Goal: Task Accomplishment & Management: Complete application form

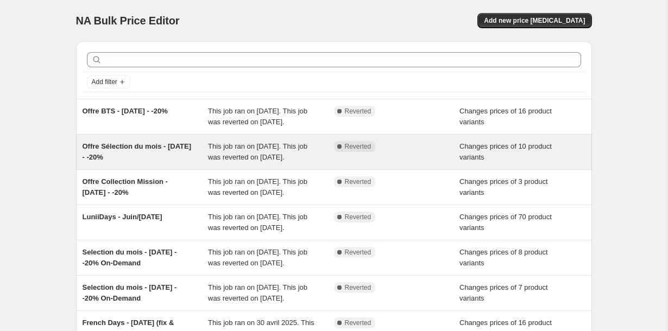
click at [174, 163] on div "Offre Sélection du mois - [DATE] - -20%" at bounding box center [146, 152] width 126 height 22
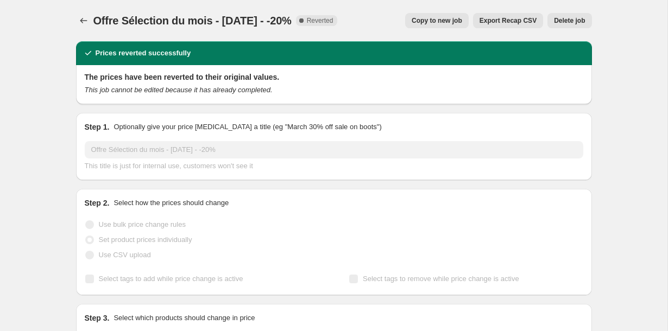
click at [428, 23] on span "Copy to new job" at bounding box center [436, 20] width 50 height 9
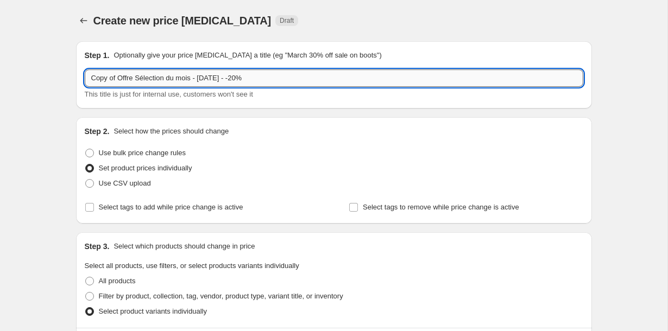
click at [119, 77] on input "Copy of Offre Sélection du mois - [DATE] - -20%" at bounding box center [334, 77] width 498 height 17
click at [195, 77] on input "Offre Sélection du mois - [DATE] - -20%" at bounding box center [334, 77] width 498 height 17
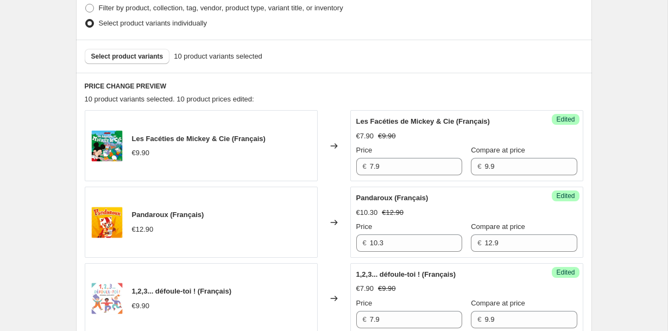
scroll to position [287, 0]
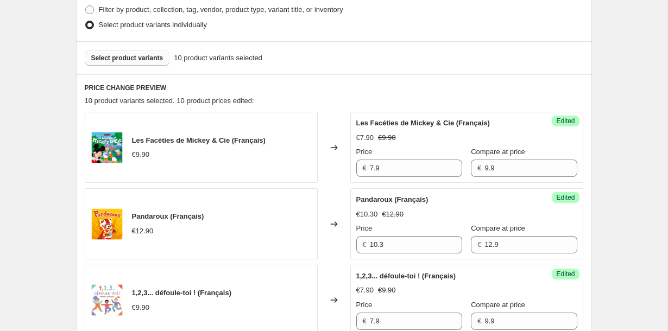
type input "Offre Sélection du mois - [DATE] - -20%"
click at [153, 63] on button "Select product variants" at bounding box center [127, 57] width 85 height 15
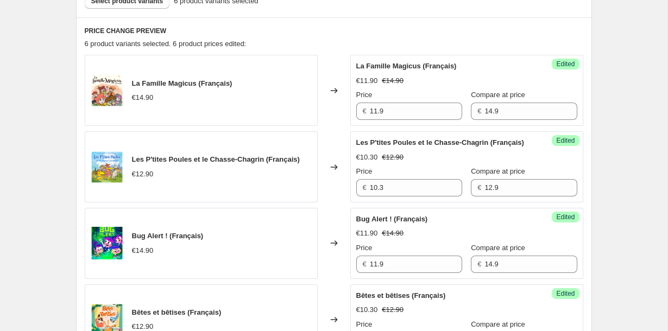
scroll to position [345, 0]
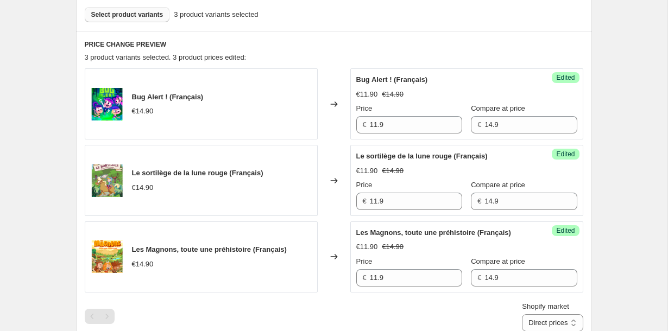
scroll to position [326, 0]
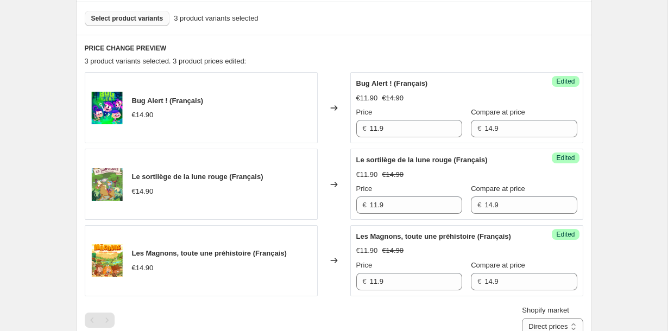
click at [149, 26] on div "Select product variants 3 product variants selected" at bounding box center [334, 18] width 516 height 33
click at [149, 20] on span "Select product variants" at bounding box center [127, 18] width 72 height 9
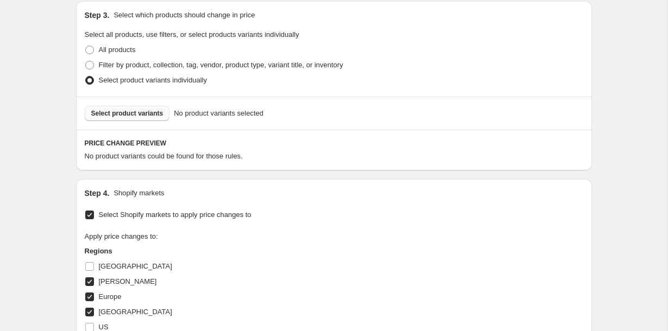
scroll to position [223, 0]
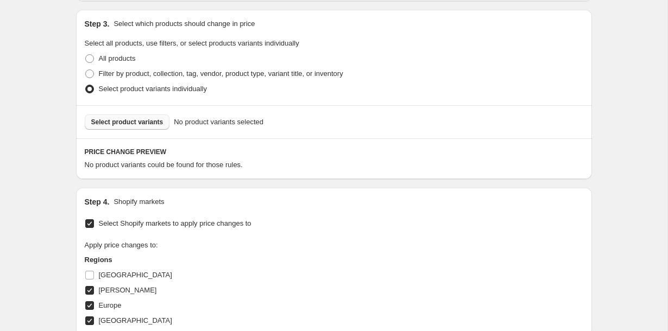
click at [137, 123] on span "Select product variants" at bounding box center [127, 122] width 72 height 9
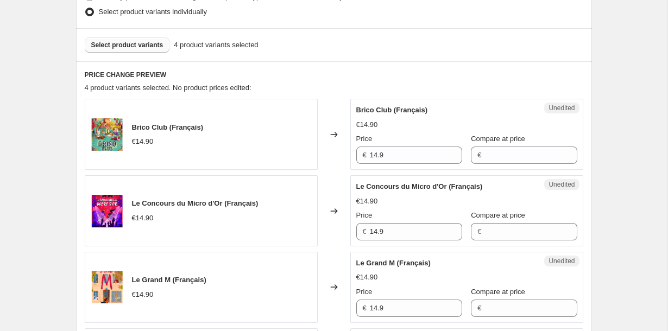
scroll to position [283, 0]
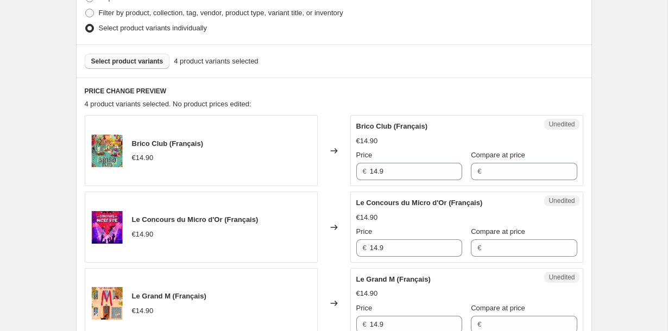
click at [145, 65] on span "Select product variants" at bounding box center [127, 61] width 72 height 9
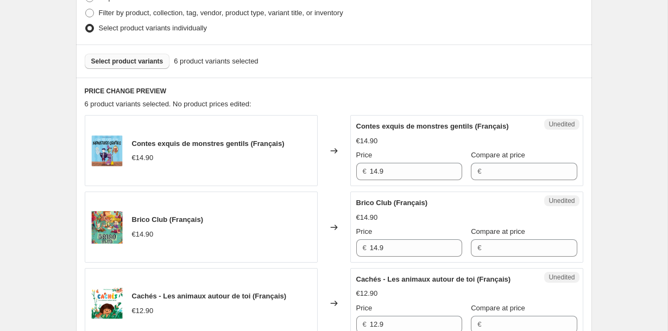
click at [139, 67] on button "Select product variants" at bounding box center [127, 61] width 85 height 15
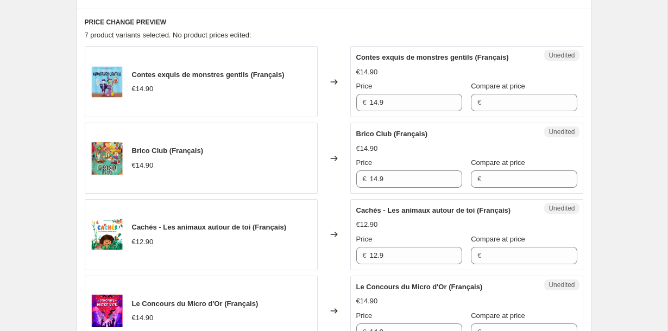
scroll to position [354, 0]
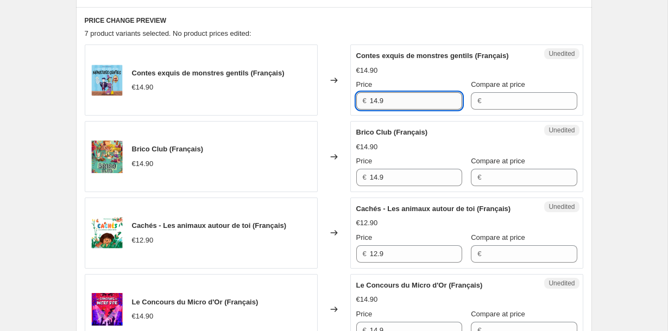
click at [386, 110] on input "14.9" at bounding box center [416, 100] width 92 height 17
click at [486, 106] on input "Compare at price" at bounding box center [530, 100] width 92 height 17
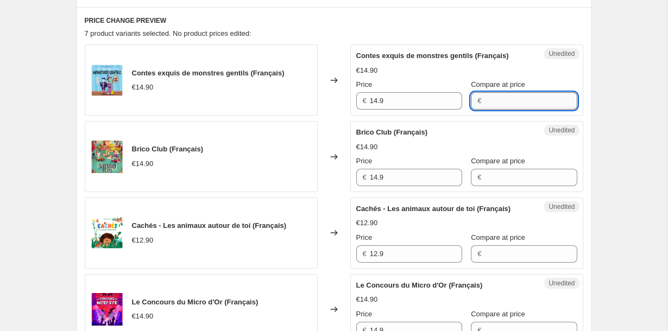
paste input "14.9"
type input "14.9"
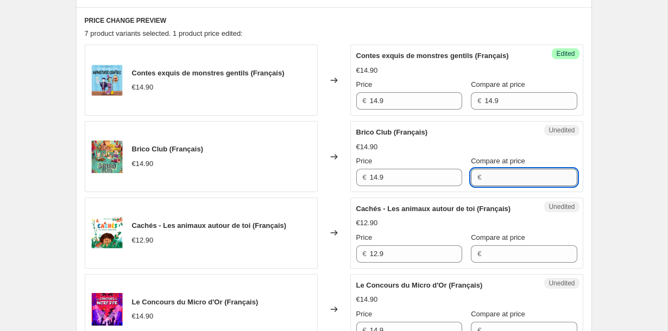
click at [490, 185] on input "Compare at price" at bounding box center [530, 177] width 92 height 17
paste input "14.9"
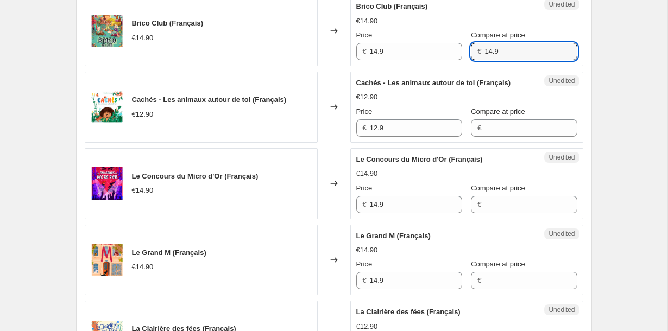
scroll to position [481, 0]
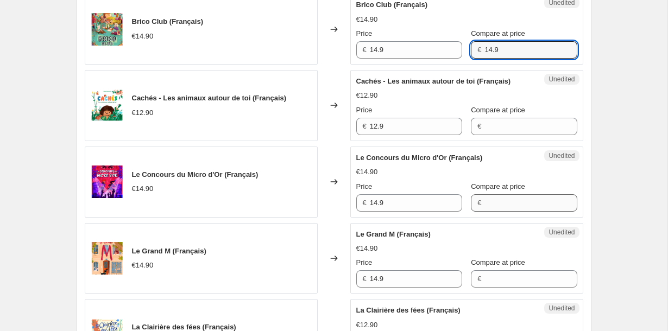
type input "14.9"
click at [523, 212] on input "Compare at price" at bounding box center [530, 202] width 92 height 17
paste input "14.9"
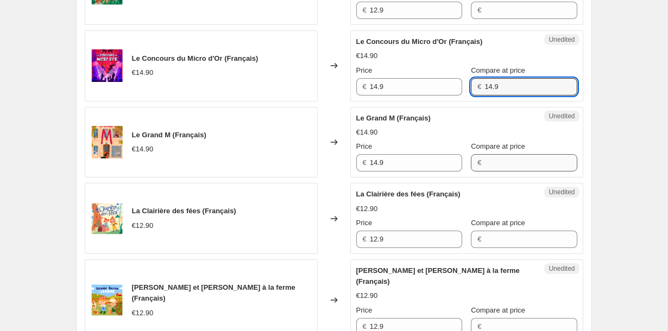
type input "14.9"
click at [500, 172] on input "Compare at price" at bounding box center [530, 162] width 92 height 17
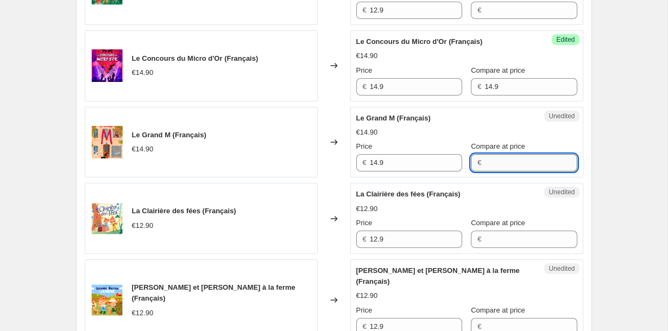
paste input "14.9"
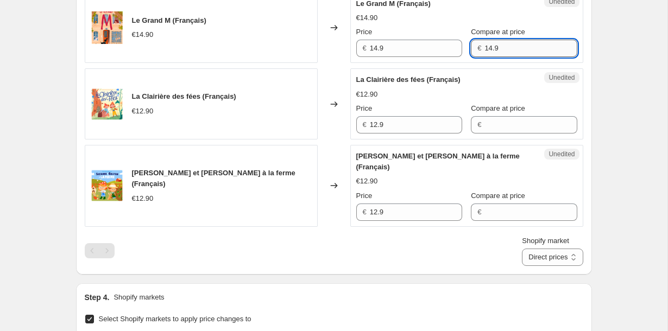
scroll to position [719, 0]
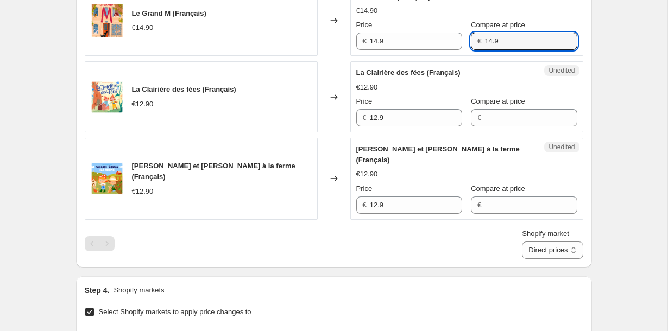
type input "14.9"
click at [452, 207] on div "Price € 12.9 Compare at price €" at bounding box center [466, 198] width 221 height 30
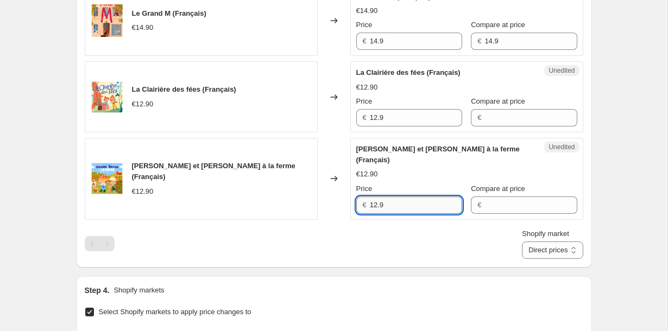
click at [442, 214] on input "12.9" at bounding box center [416, 204] width 92 height 17
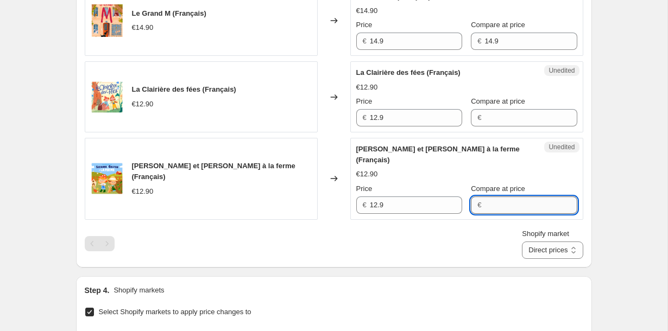
click at [513, 214] on input "Compare at price" at bounding box center [530, 204] width 92 height 17
paste input "12.9"
type input "12.9"
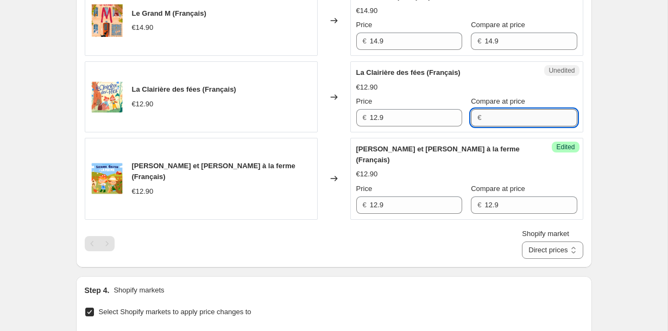
click at [509, 126] on input "Compare at price" at bounding box center [530, 117] width 92 height 17
paste input "12.9"
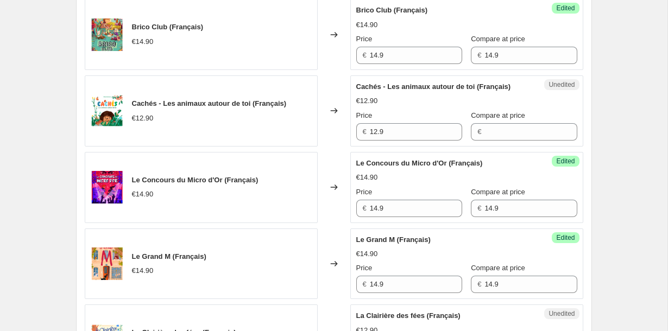
type input "12.9"
click at [509, 141] on input "Compare at price" at bounding box center [530, 131] width 92 height 17
paste input "12.9"
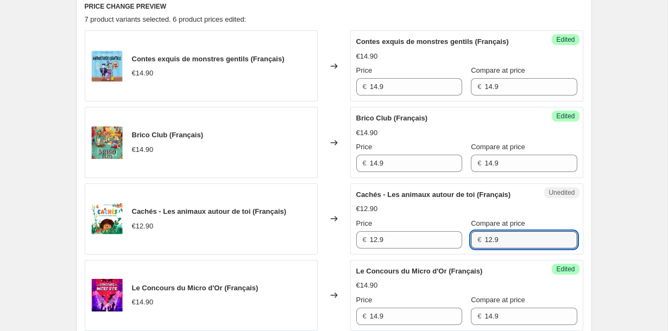
scroll to position [378, 0]
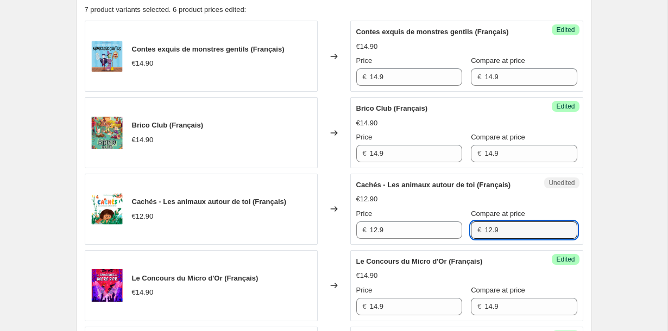
type input "12.9"
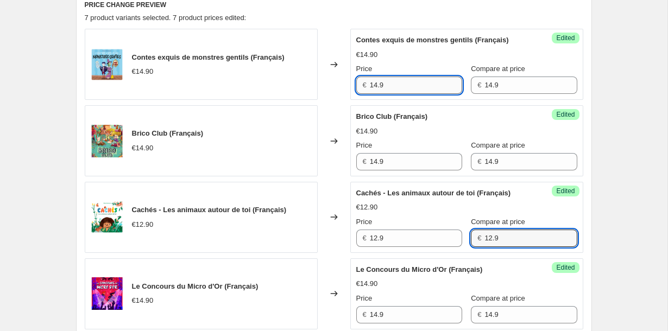
click at [377, 94] on input "14.9" at bounding box center [416, 85] width 92 height 17
type input "11.9"
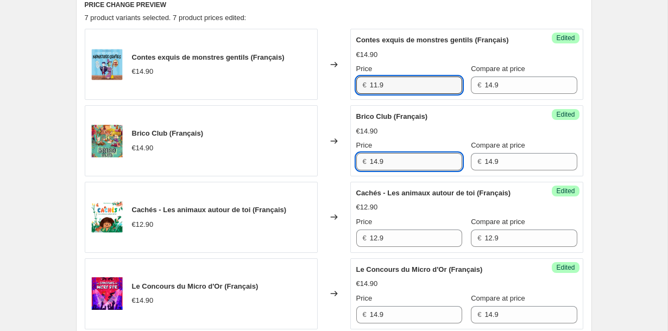
click at [410, 170] on input "14.9" at bounding box center [416, 161] width 92 height 17
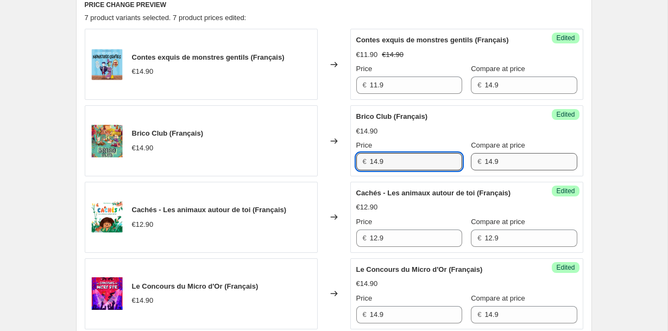
paste input "1"
type input "11.9"
click at [600, 164] on div "Create new price [MEDICAL_DATA]. This page is ready Create new price [MEDICAL_D…" at bounding box center [334, 312] width 542 height 1365
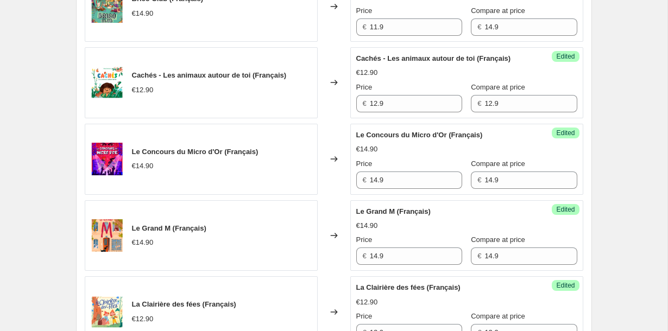
scroll to position [515, 0]
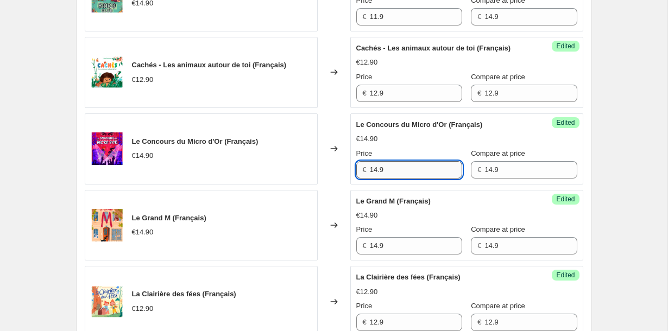
click at [388, 179] on input "14.9" at bounding box center [416, 169] width 92 height 17
paste input "1"
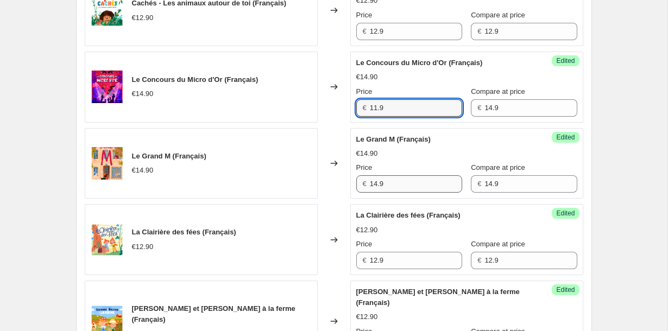
type input "11.9"
click at [391, 193] on input "14.9" at bounding box center [416, 183] width 92 height 17
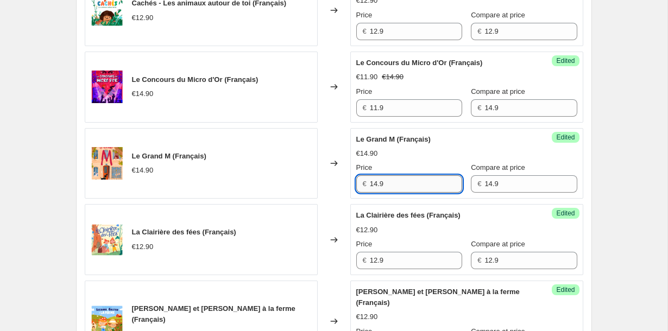
paste input "1"
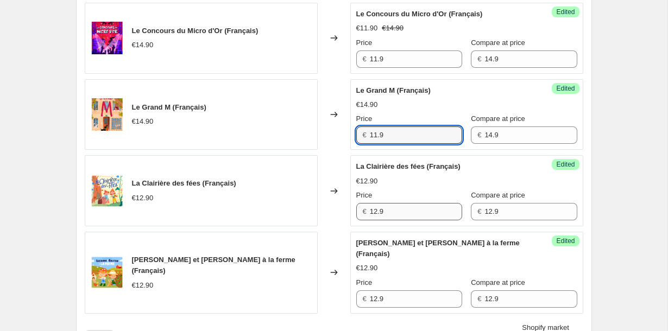
type input "11.9"
click at [385, 220] on input "12.9" at bounding box center [416, 211] width 92 height 17
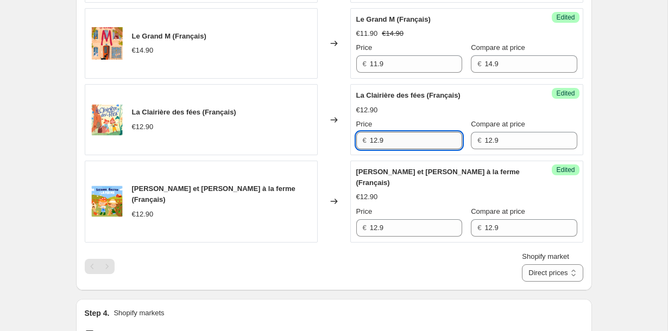
scroll to position [702, 0]
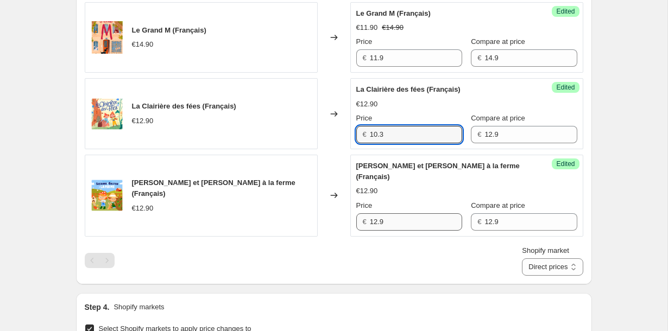
type input "10.3"
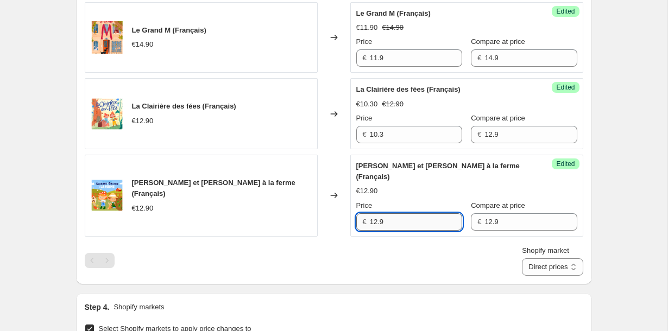
click at [411, 231] on input "12.9" at bounding box center [416, 221] width 92 height 17
paste input "0.3"
type input "10.3"
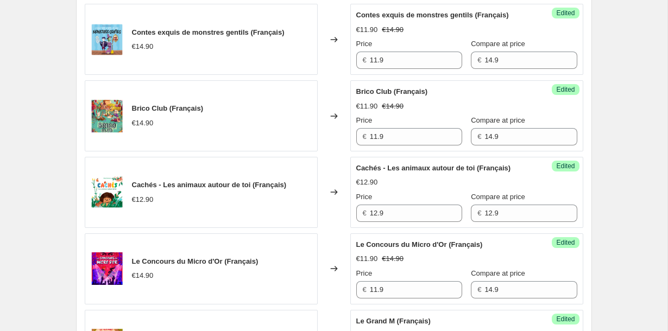
scroll to position [392, 0]
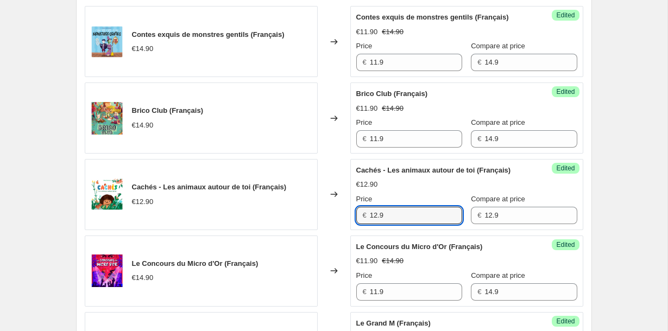
click at [417, 224] on input "12.9" at bounding box center [416, 215] width 92 height 17
paste input "0.3"
type input "10.3"
click at [617, 231] on div "Create new price [MEDICAL_DATA]. This page is ready Create new price [MEDICAL_D…" at bounding box center [333, 290] width 667 height 1365
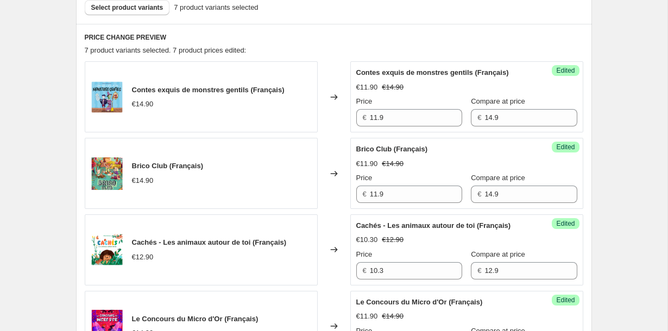
scroll to position [337, 0]
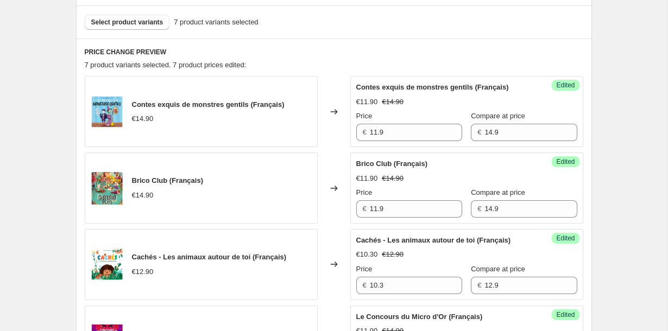
scroll to position [314, 0]
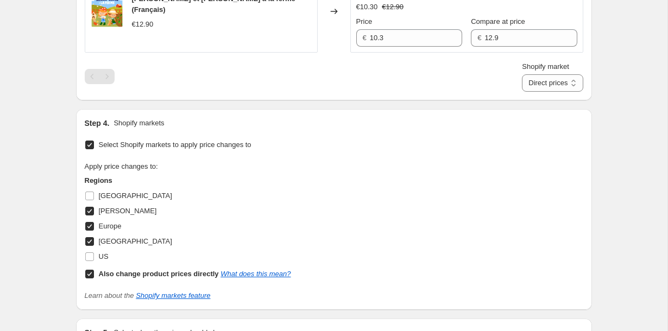
scroll to position [905, 0]
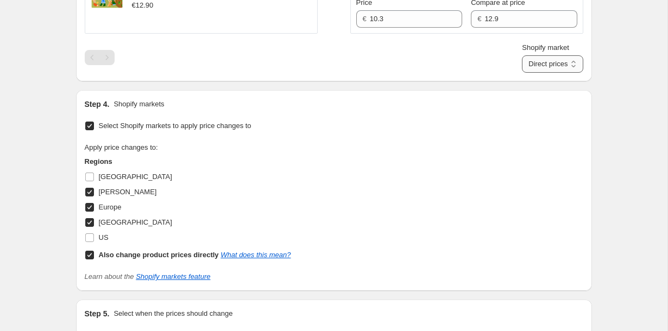
click at [560, 73] on select "Direct prices DOM TOM Europe [GEOGRAPHIC_DATA]" at bounding box center [552, 63] width 61 height 17
select select "24154112042"
click at [526, 73] on select "Direct prices DOM TOM Europe [GEOGRAPHIC_DATA]" at bounding box center [552, 63] width 61 height 17
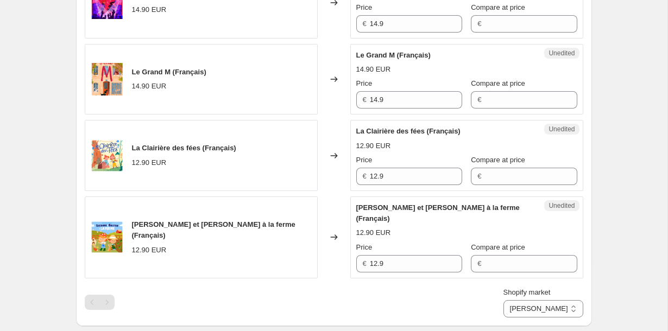
scroll to position [681, 0]
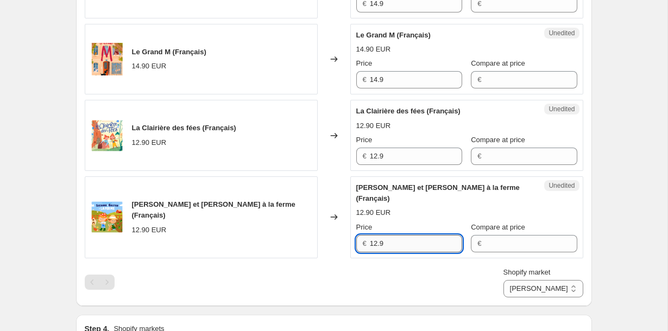
click at [431, 249] on input "12.9" at bounding box center [416, 243] width 92 height 17
click at [491, 252] on input "Compare at price" at bounding box center [530, 243] width 92 height 17
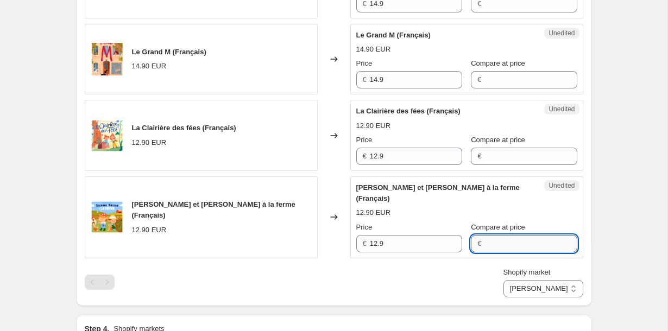
paste input "12.9"
type input "12.9"
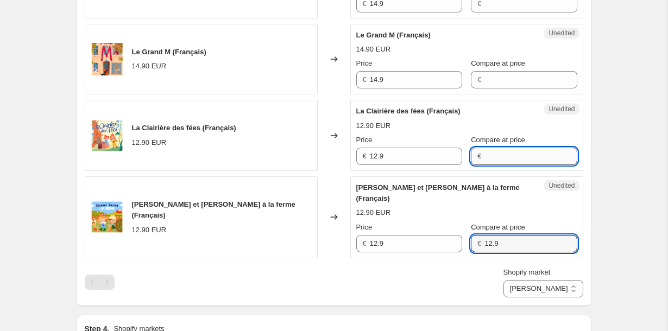
click at [492, 165] on input "Compare at price" at bounding box center [530, 156] width 92 height 17
paste input "12.9"
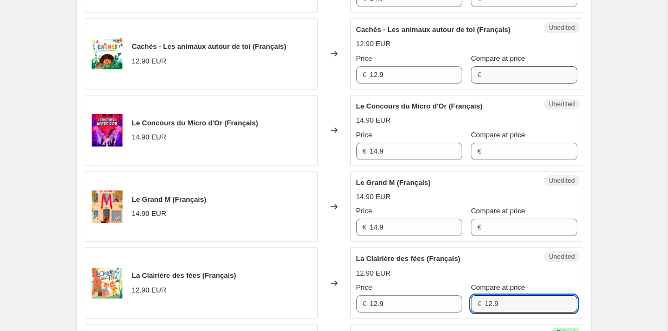
type input "12.9"
click at [496, 84] on input "Compare at price" at bounding box center [530, 74] width 92 height 17
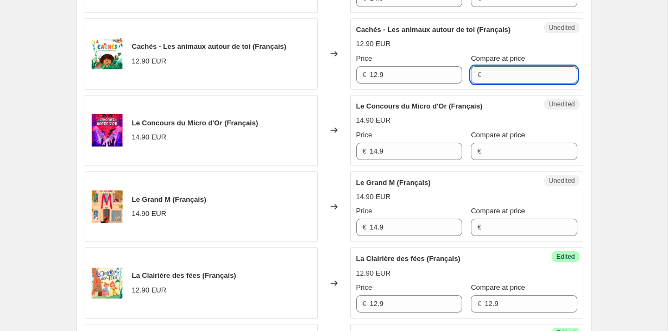
paste input "12.9"
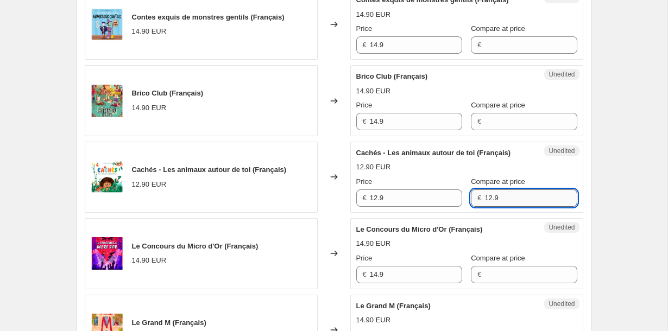
scroll to position [376, 0]
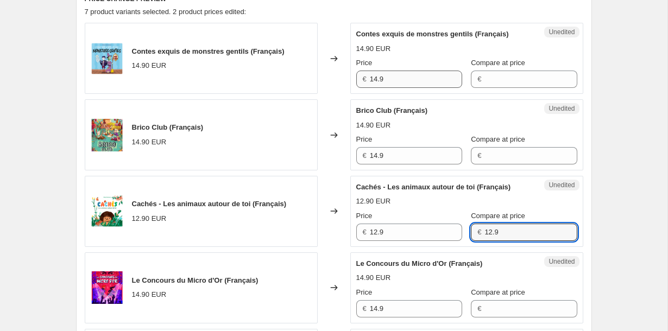
type input "12.9"
click at [438, 88] on input "14.9" at bounding box center [416, 79] width 92 height 17
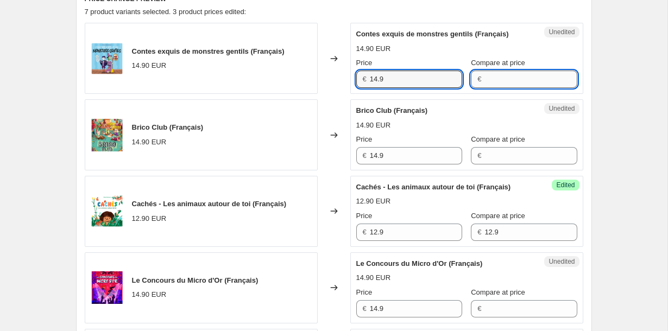
click at [509, 86] on input "Compare at price" at bounding box center [530, 79] width 92 height 17
paste input "14.9"
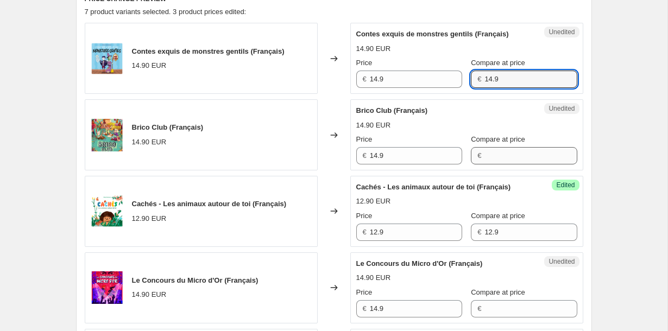
type input "14.9"
click at [494, 164] on input "Compare at price" at bounding box center [530, 155] width 92 height 17
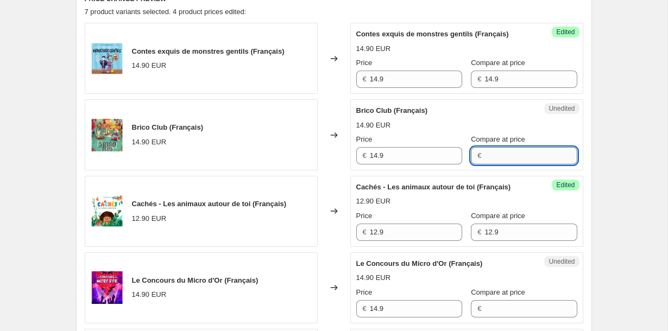
paste input "14.9"
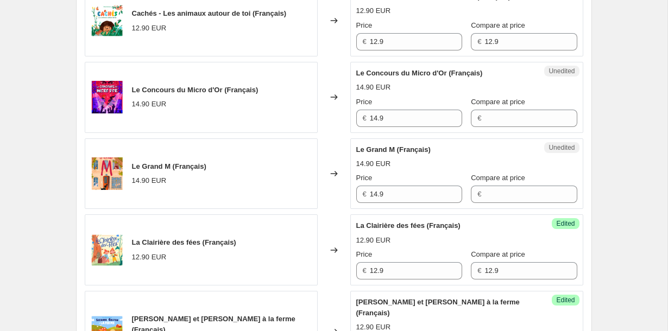
scroll to position [574, 0]
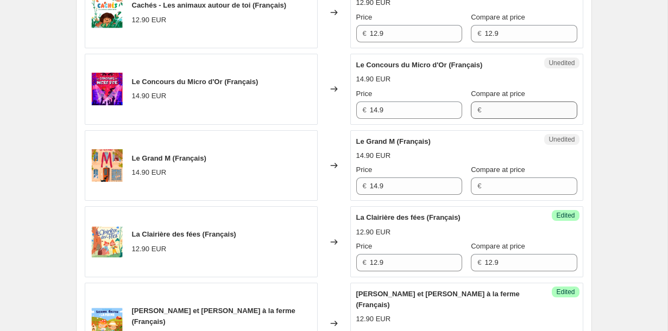
type input "14.9"
click at [492, 119] on input "Compare at price" at bounding box center [530, 109] width 92 height 17
paste input "14.9"
type input "14.9"
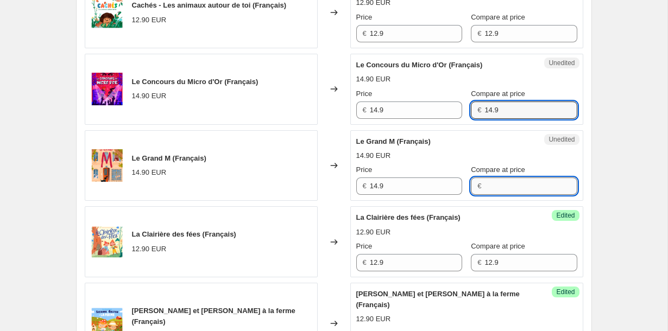
click at [492, 195] on input "Compare at price" at bounding box center [530, 185] width 92 height 17
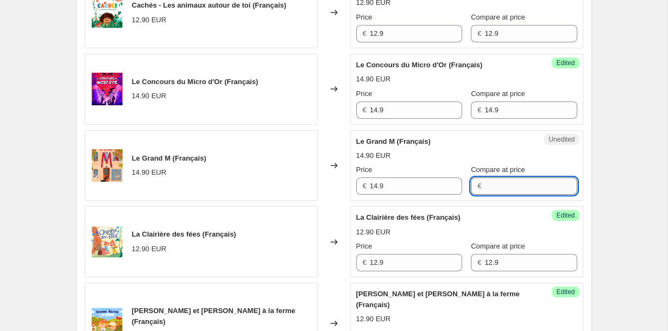
paste input "14.9"
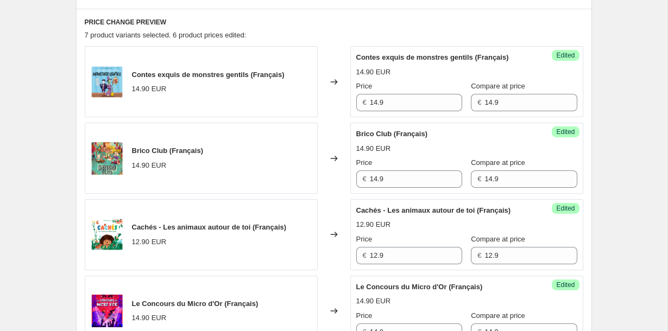
scroll to position [350, 0]
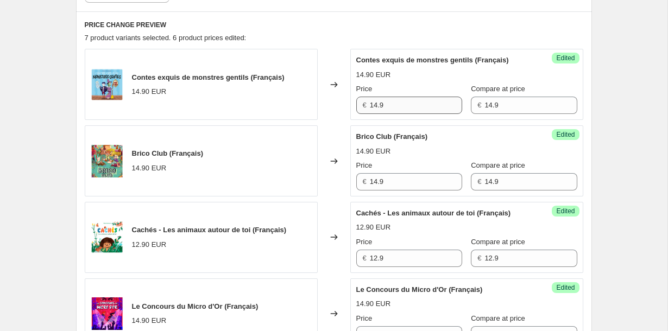
type input "14.9"
click at [392, 114] on input "14.9" at bounding box center [416, 105] width 92 height 17
click at [376, 114] on input "14.9" at bounding box center [416, 105] width 92 height 17
type input "11.9"
click at [625, 122] on div "Create new price [MEDICAL_DATA]. This page is ready Create new price [MEDICAL_D…" at bounding box center [333, 332] width 667 height 1365
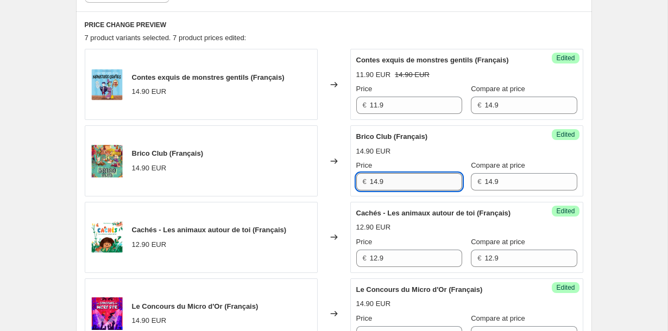
click at [413, 191] on input "14.9" at bounding box center [416, 181] width 92 height 17
paste input "1"
type input "11.9"
click at [610, 173] on div "Create new price [MEDICAL_DATA]. This page is ready Create new price [MEDICAL_D…" at bounding box center [333, 332] width 667 height 1365
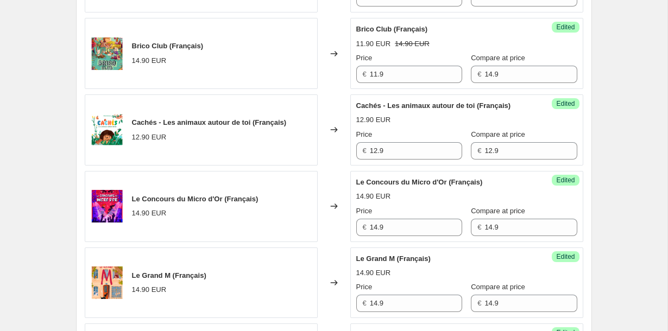
scroll to position [468, 0]
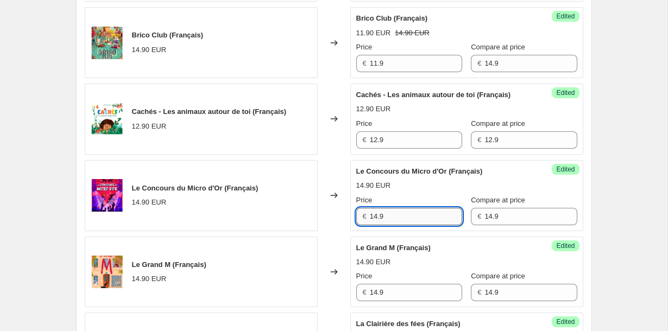
click at [418, 225] on input "14.9" at bounding box center [416, 216] width 92 height 17
paste input "1"
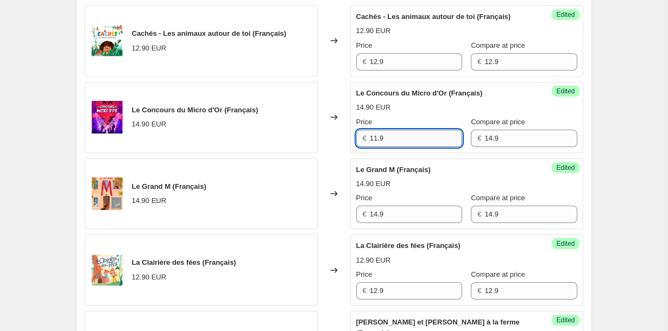
scroll to position [587, 0]
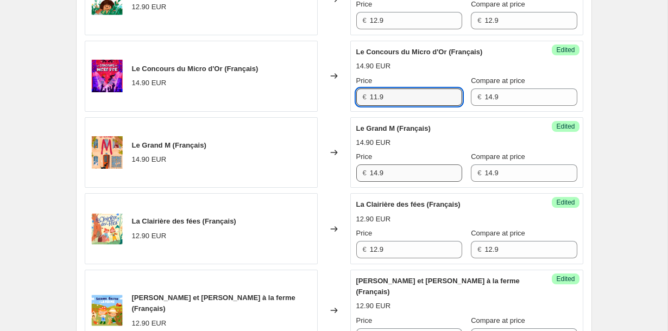
type input "11.9"
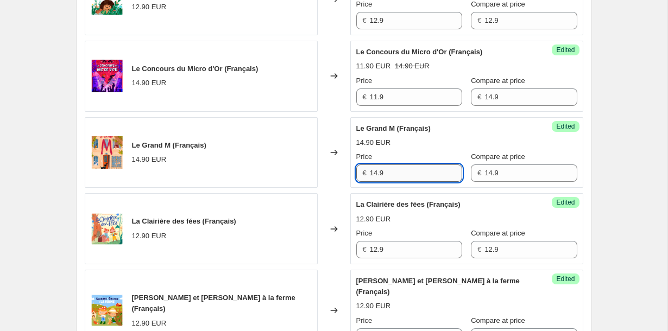
click at [410, 182] on input "14.9" at bounding box center [416, 172] width 92 height 17
paste input "1"
type input "11.9"
click at [602, 166] on div "Create new price [MEDICAL_DATA]. This page is ready Create new price [MEDICAL_D…" at bounding box center [334, 95] width 542 height 1365
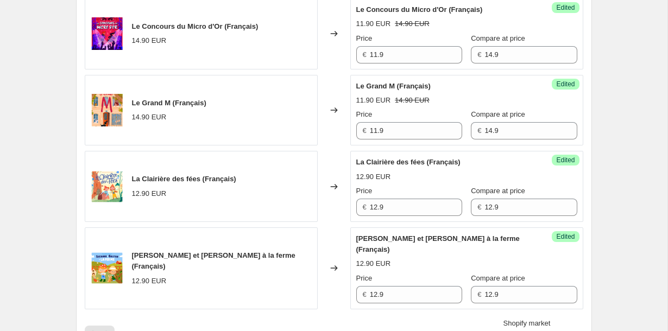
scroll to position [671, 0]
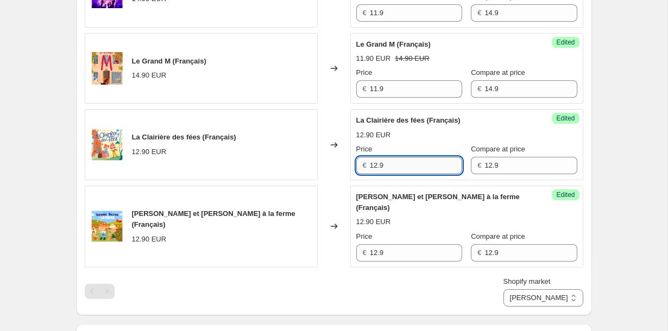
click at [400, 174] on input "12.9" at bounding box center [416, 165] width 92 height 17
type input "10.3"
click at [601, 193] on div "Create new price [MEDICAL_DATA]. This page is ready Create new price [MEDICAL_D…" at bounding box center [334, 11] width 542 height 1365
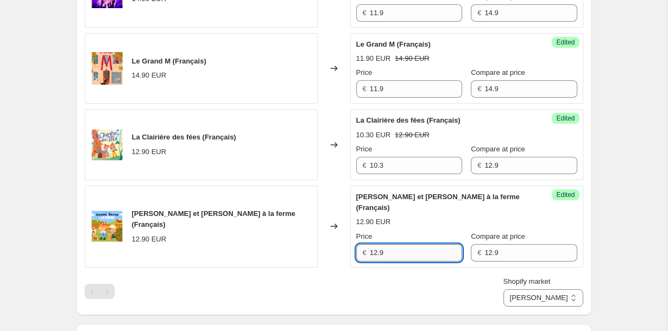
click at [420, 259] on input "12.9" at bounding box center [416, 252] width 92 height 17
paste input "0.3"
type input "10.3"
click at [607, 206] on div "Create new price [MEDICAL_DATA]. This page is ready Create new price [MEDICAL_D…" at bounding box center [333, 11] width 667 height 1365
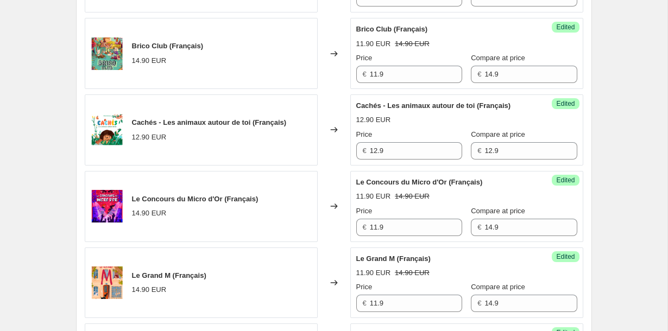
scroll to position [455, 0]
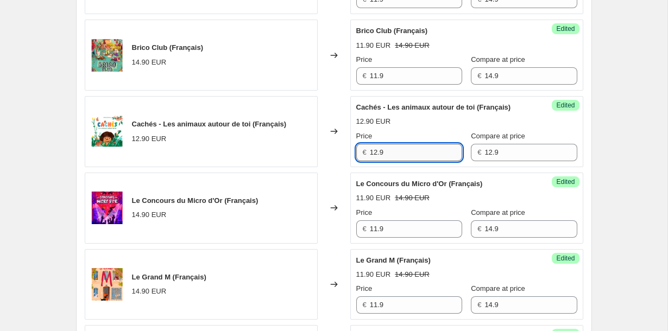
click at [383, 161] on input "12.9" at bounding box center [416, 152] width 92 height 17
paste input "0.3"
type input "10.3"
click at [611, 167] on div "Create new price [MEDICAL_DATA]. This page is ready Create new price [MEDICAL_D…" at bounding box center [333, 227] width 667 height 1365
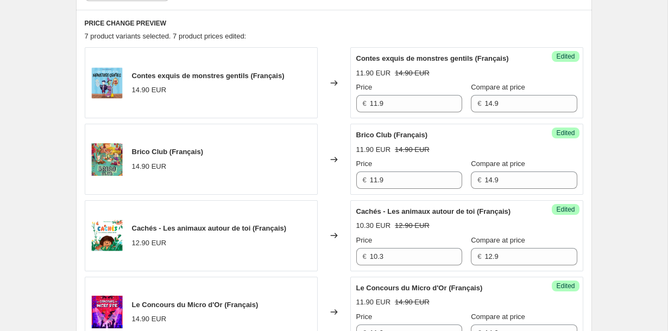
scroll to position [351, 0]
click at [607, 165] on div "Create new price [MEDICAL_DATA]. This page is ready Create new price [MEDICAL_D…" at bounding box center [333, 331] width 667 height 1365
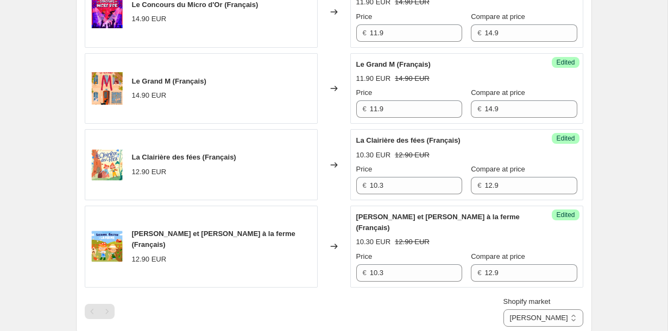
scroll to position [690, 0]
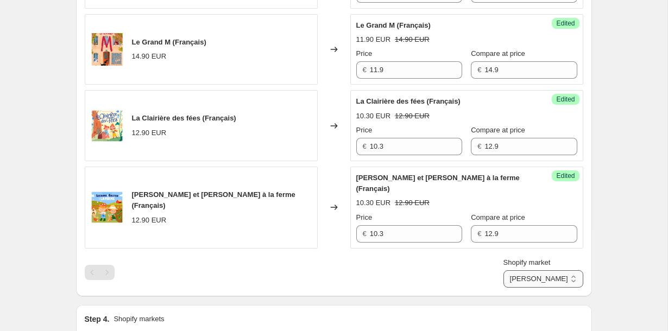
click at [564, 285] on select "Direct prices DOM TOM Europe [GEOGRAPHIC_DATA]" at bounding box center [543, 278] width 80 height 17
select select "23254663210"
click at [532, 288] on select "Direct prices DOM TOM Europe [GEOGRAPHIC_DATA]" at bounding box center [543, 278] width 80 height 17
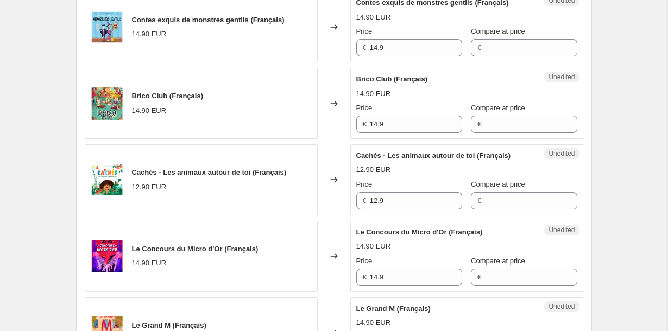
scroll to position [365, 0]
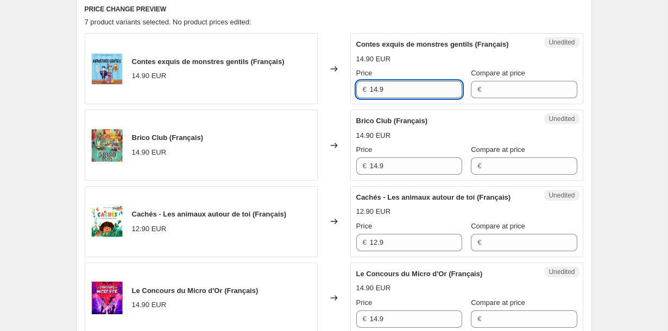
click at [441, 98] on input "14.9" at bounding box center [416, 89] width 92 height 17
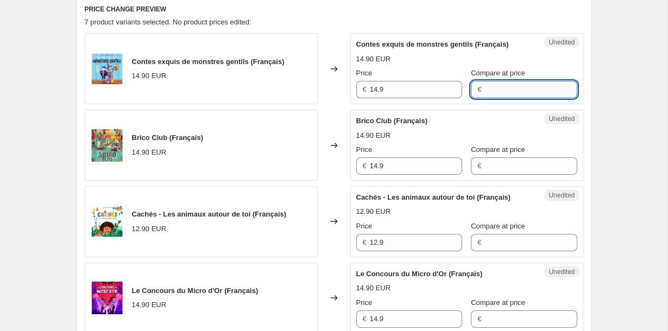
click at [521, 98] on input "Compare at price" at bounding box center [530, 89] width 92 height 17
paste input "14.9"
type input "14.9"
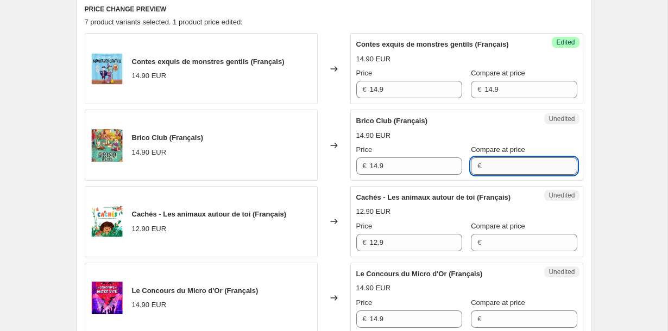
click at [504, 170] on input "Compare at price" at bounding box center [530, 165] width 92 height 17
paste input "14.9"
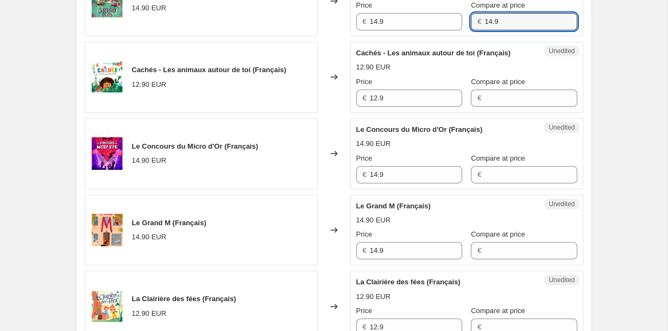
scroll to position [523, 0]
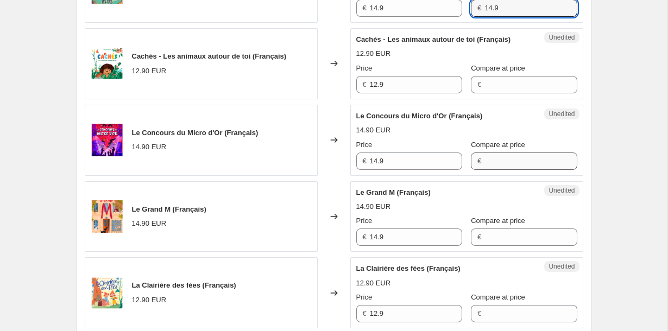
type input "14.9"
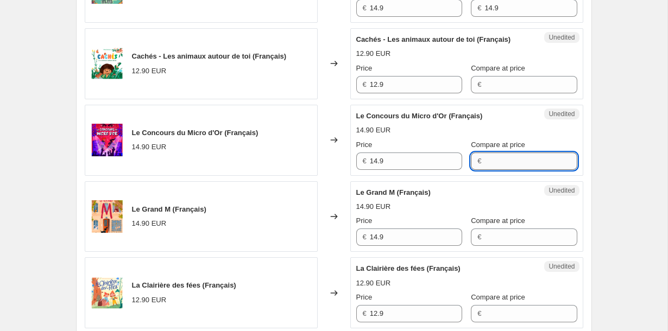
click at [494, 170] on input "Compare at price" at bounding box center [530, 161] width 92 height 17
paste input "14.9"
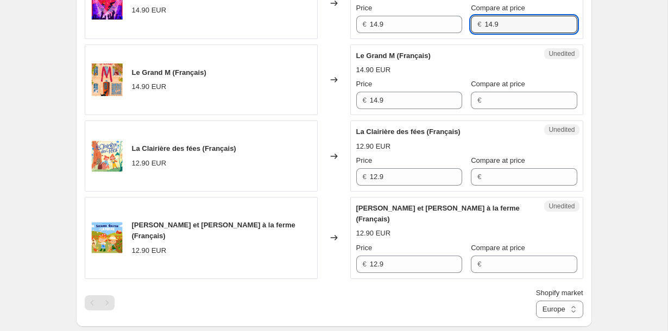
scroll to position [695, 0]
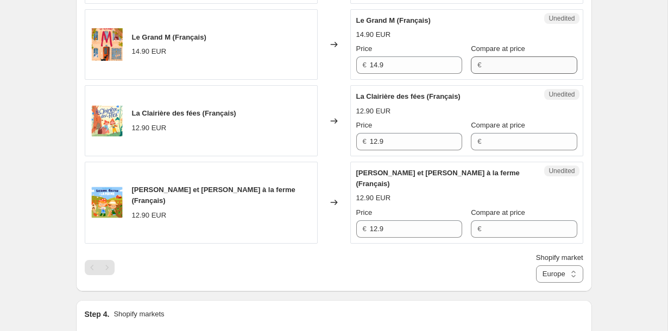
type input "14.9"
click at [484, 74] on input "Compare at price" at bounding box center [530, 64] width 92 height 17
paste input "14.9"
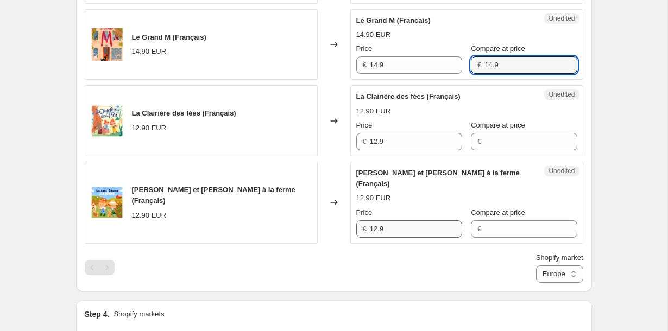
type input "14.9"
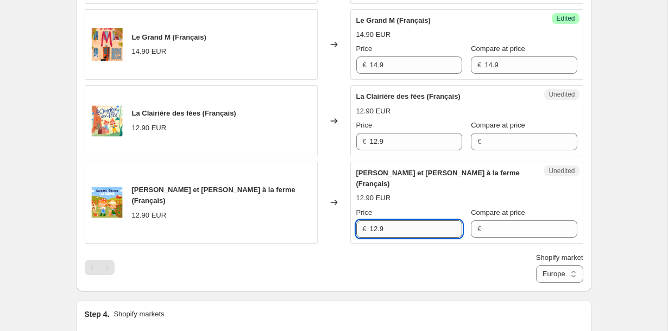
click at [442, 238] on input "12.9" at bounding box center [416, 228] width 92 height 17
click at [507, 238] on input "Compare at price" at bounding box center [530, 228] width 92 height 17
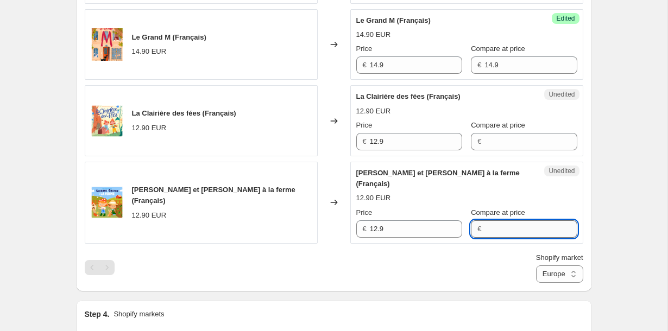
paste input "12.9"
type input "12.9"
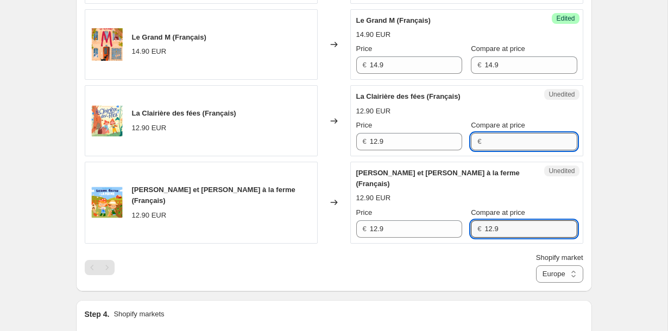
click at [502, 150] on input "Compare at price" at bounding box center [530, 141] width 92 height 17
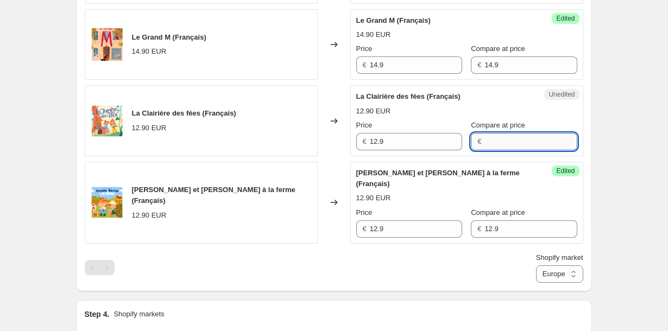
paste input "12.9"
type input "12.9"
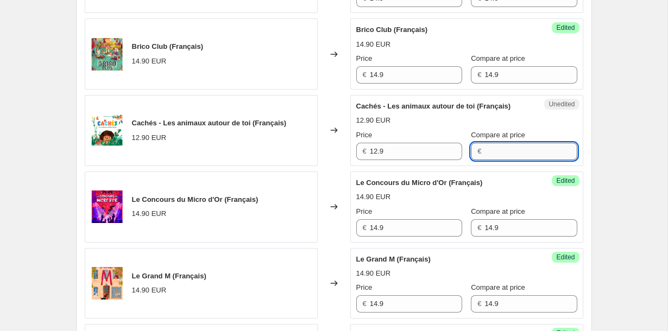
click at [548, 160] on input "Compare at price" at bounding box center [530, 151] width 92 height 17
paste input "12.9"
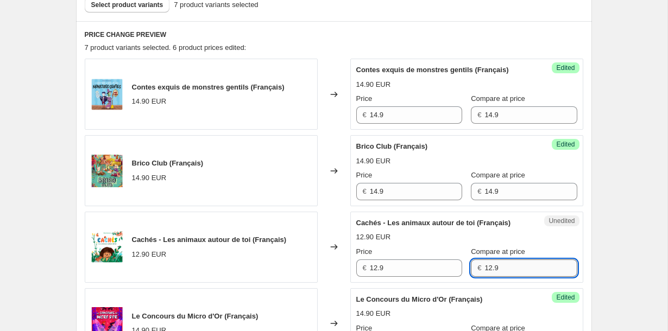
scroll to position [338, 0]
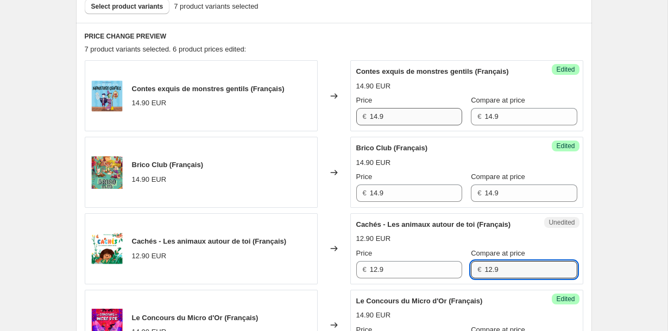
type input "12.9"
click at [376, 125] on input "14.9" at bounding box center [416, 116] width 92 height 17
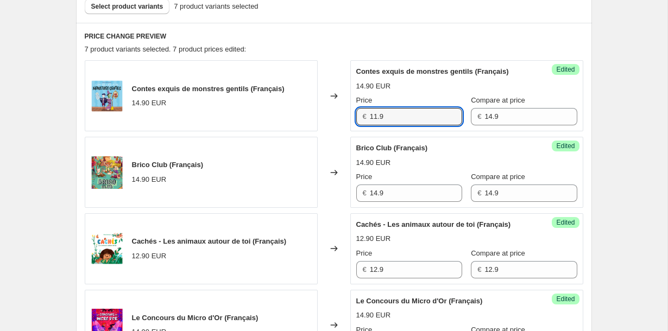
type input "11.9"
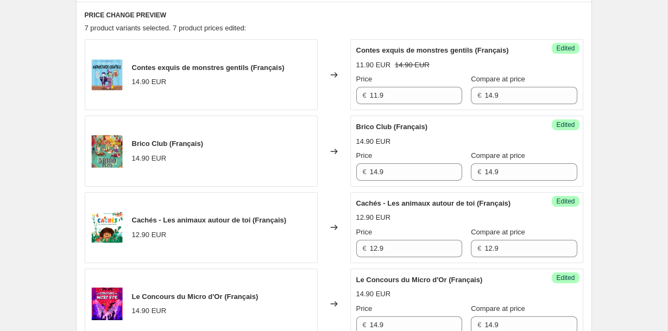
scroll to position [371, 0]
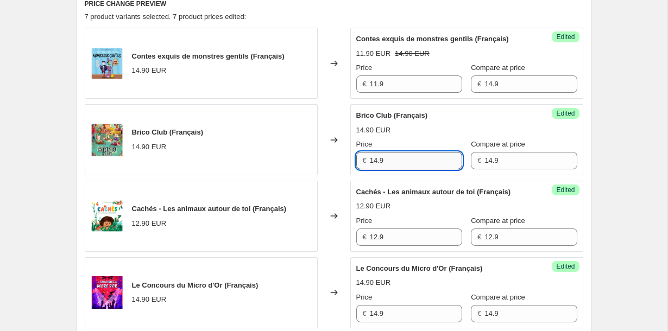
click at [438, 169] on input "14.9" at bounding box center [416, 160] width 92 height 17
paste input "1"
type input "11.9"
click at [588, 145] on div "PRICE CHANGE PREVIEW 7 product variants selected. 7 product prices edited: [PER…" at bounding box center [334, 303] width 516 height 626
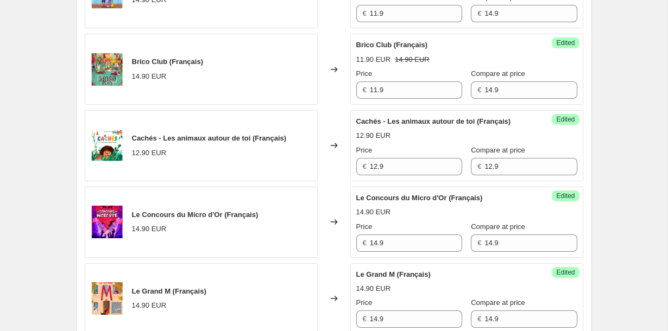
scroll to position [442, 0]
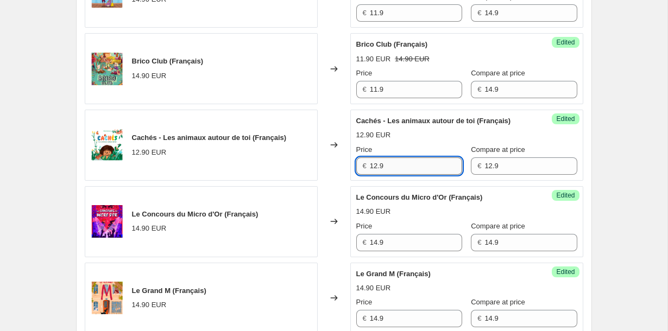
click at [415, 175] on input "12.9" at bounding box center [416, 165] width 92 height 17
paste input "1"
type input "10.30"
click at [596, 189] on div "Create new price [MEDICAL_DATA]. This page is ready Create new price [MEDICAL_D…" at bounding box center [334, 240] width 542 height 1365
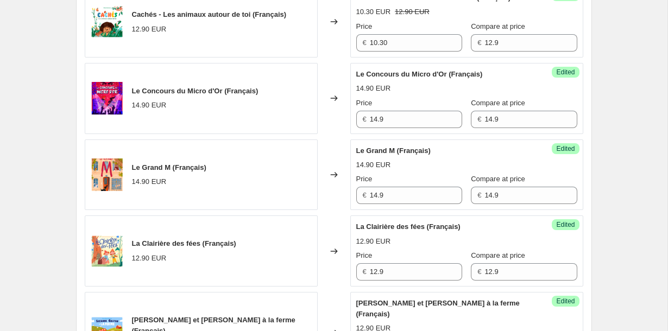
scroll to position [576, 0]
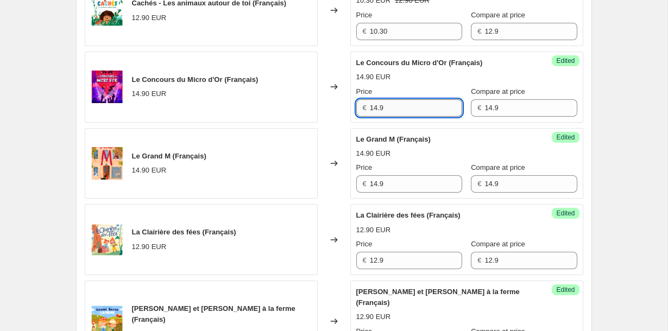
click at [441, 117] on input "14.9" at bounding box center [416, 107] width 92 height 17
paste input "1"
type input "11.9"
click at [420, 193] on input "14.9" at bounding box center [416, 183] width 92 height 17
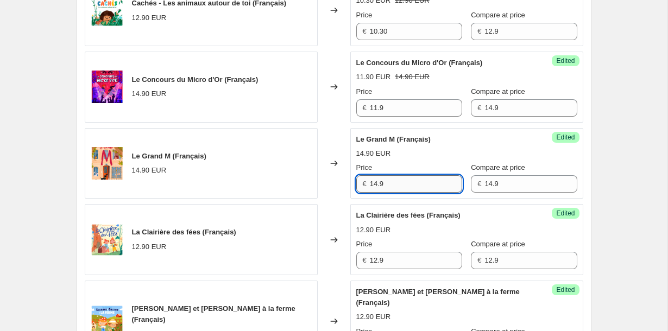
paste input "1"
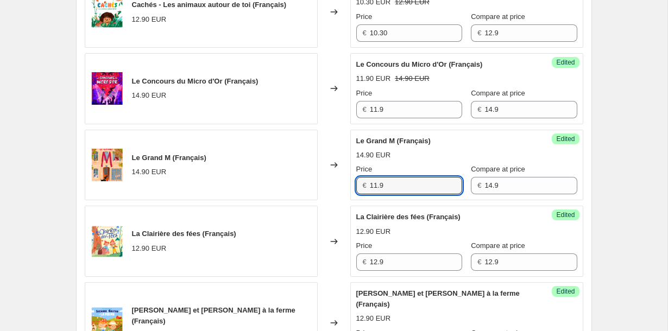
scroll to position [561, 0]
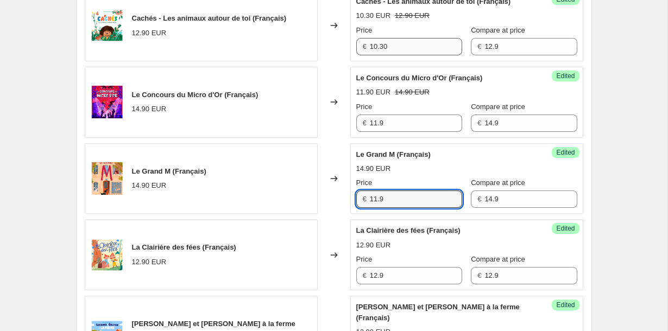
type input "11.9"
click at [394, 55] on input "10.30" at bounding box center [416, 46] width 92 height 17
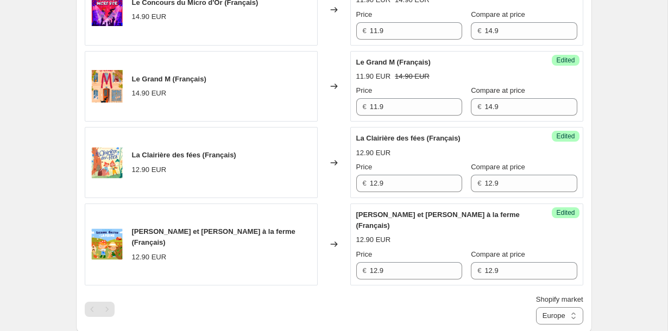
scroll to position [682, 0]
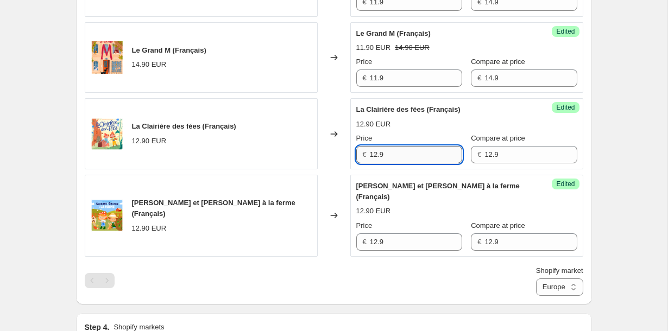
click at [415, 163] on input "12.9" at bounding box center [416, 154] width 92 height 17
paste input "0.30"
type input "10.30"
click at [402, 245] on input "12.9" at bounding box center [416, 241] width 92 height 17
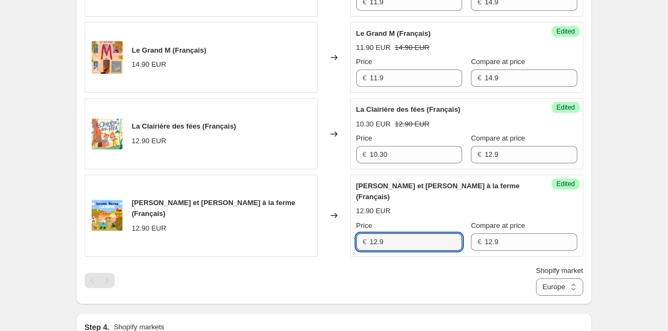
paste input "0.30"
type input "10.30"
click at [612, 232] on div "Create new price [MEDICAL_DATA]. This page is ready Create new price [MEDICAL_D…" at bounding box center [333, 0] width 667 height 1365
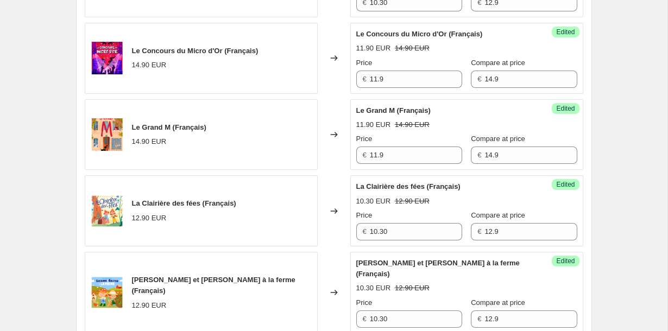
scroll to position [780, 0]
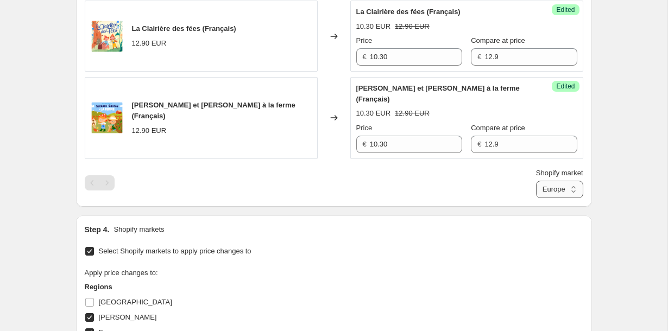
click at [562, 196] on select "Direct prices DOM TOM Europe [GEOGRAPHIC_DATA]" at bounding box center [559, 189] width 47 height 17
select select "23254630442"
click at [536, 198] on select "Direct prices DOM TOM Europe [GEOGRAPHIC_DATA]" at bounding box center [559, 189] width 47 height 17
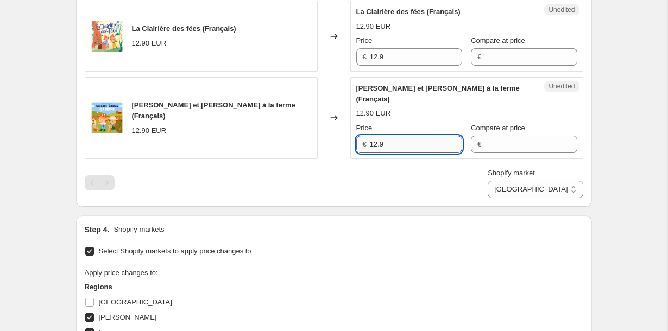
click at [415, 153] on input "12.9" at bounding box center [416, 144] width 92 height 17
click at [509, 153] on input "Compare at price" at bounding box center [530, 144] width 92 height 17
paste input "12.9"
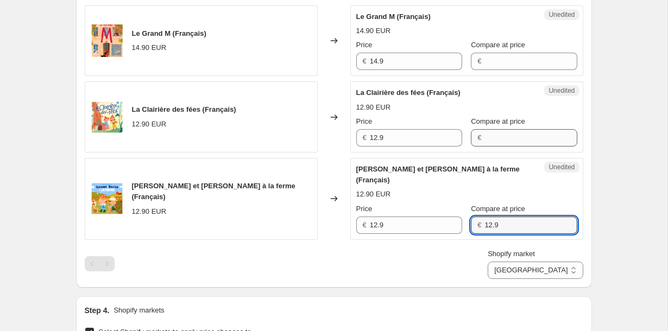
type input "12.9"
click at [506, 147] on input "Compare at price" at bounding box center [530, 137] width 92 height 17
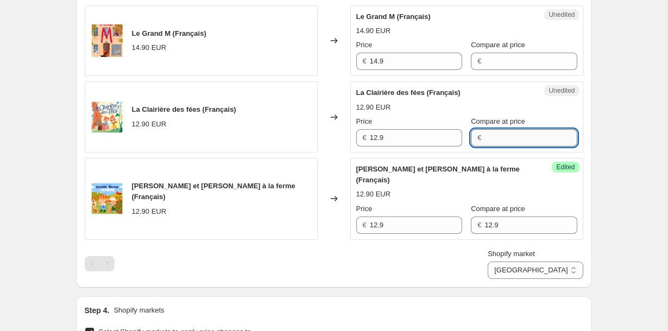
paste input "12.9"
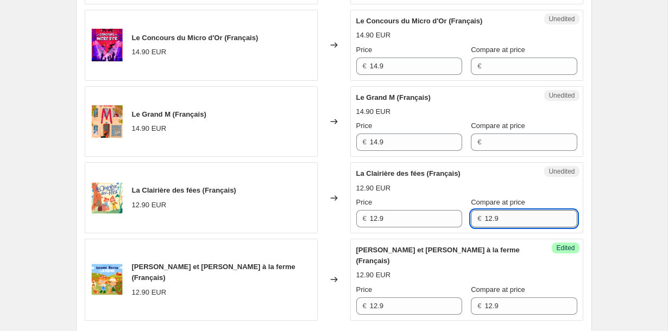
scroll to position [616, 0]
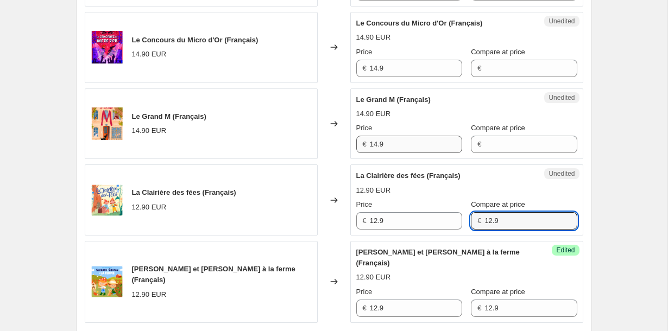
type input "12.9"
click at [441, 153] on input "14.9" at bounding box center [416, 144] width 92 height 17
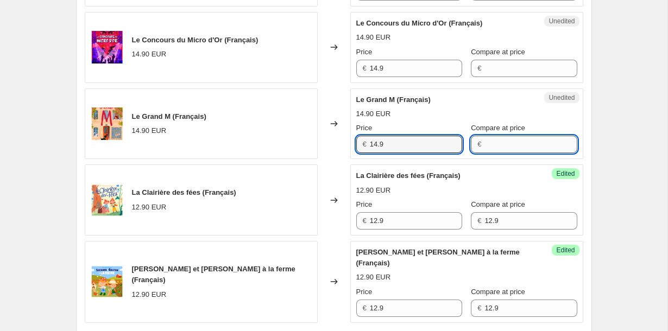
click at [511, 153] on input "Compare at price" at bounding box center [530, 144] width 92 height 17
paste input "14.9"
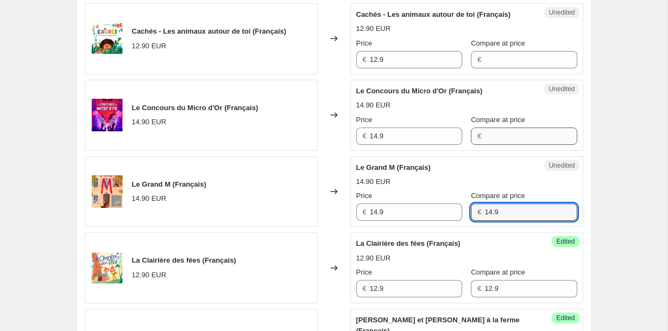
type input "14.9"
click at [499, 145] on input "Compare at price" at bounding box center [530, 136] width 92 height 17
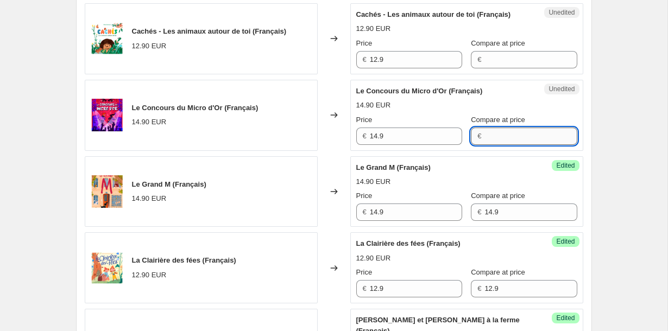
paste input "14.9"
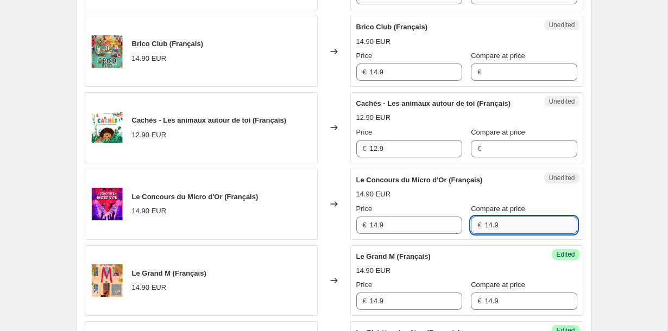
scroll to position [452, 0]
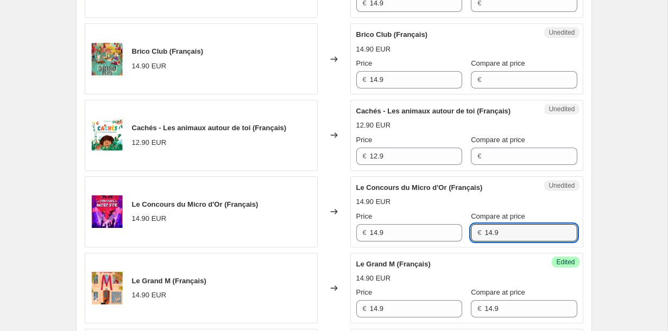
type input "14.9"
click at [490, 69] on label "Compare at price" at bounding box center [498, 63] width 54 height 11
click at [490, 79] on input "Compare at price" at bounding box center [530, 79] width 92 height 17
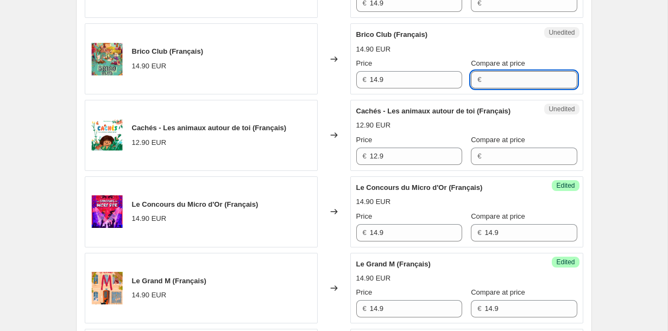
click at [490, 88] on input "Compare at price" at bounding box center [530, 79] width 92 height 17
paste input "14.9"
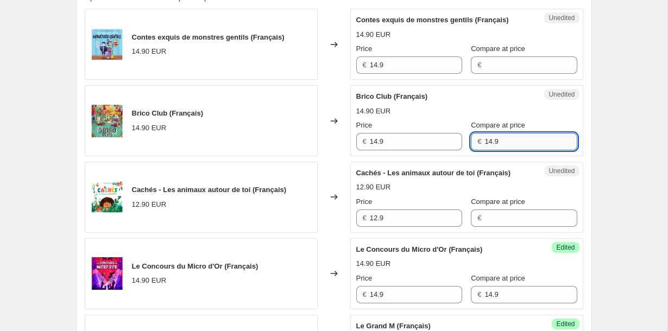
scroll to position [369, 0]
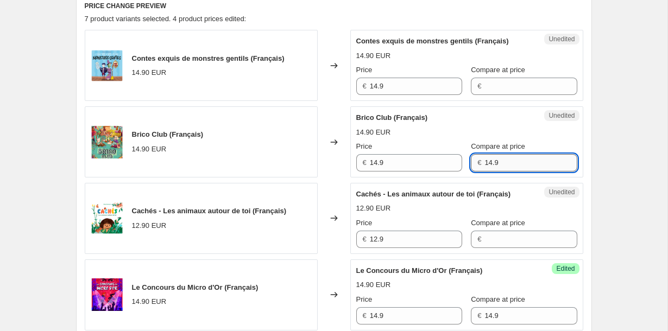
type input "14.9"
click at [490, 88] on div "Compare at price €" at bounding box center [524, 80] width 106 height 30
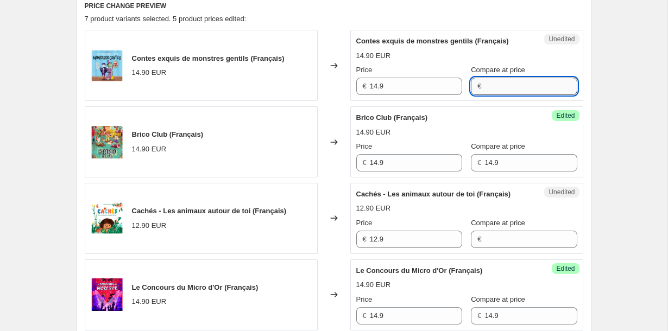
click at [486, 93] on input "Compare at price" at bounding box center [530, 86] width 92 height 17
paste input "14.9"
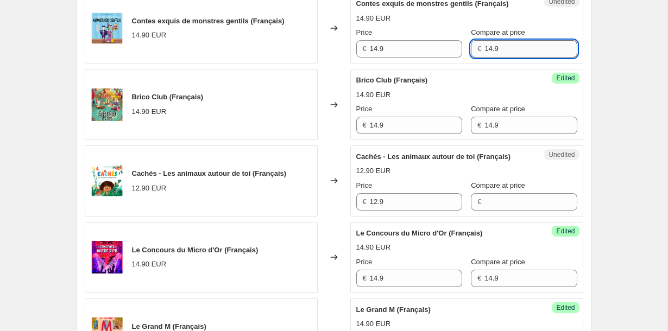
scroll to position [473, 0]
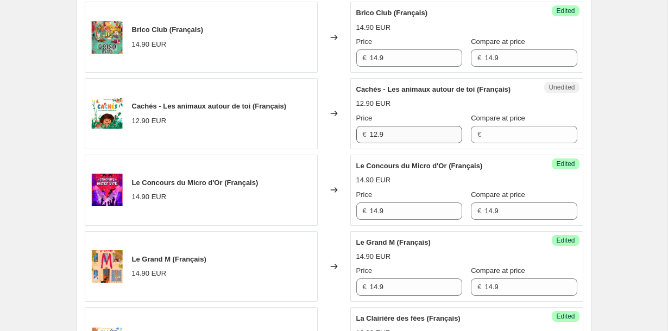
type input "14.9"
click at [427, 143] on input "12.9" at bounding box center [416, 134] width 92 height 17
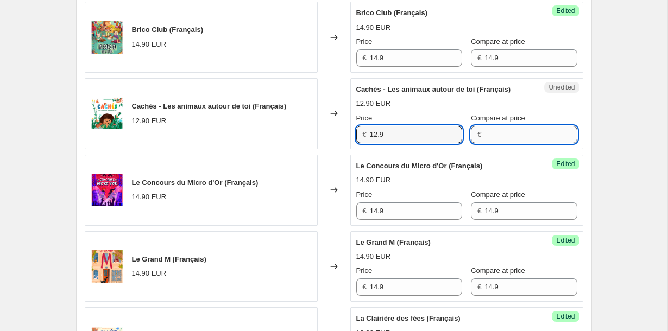
click at [515, 143] on input "Compare at price" at bounding box center [530, 134] width 92 height 17
paste input "12.9"
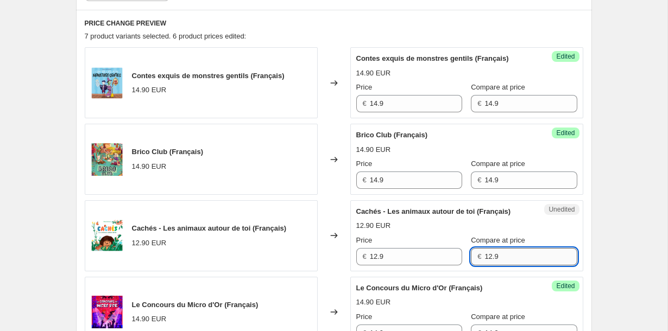
scroll to position [349, 0]
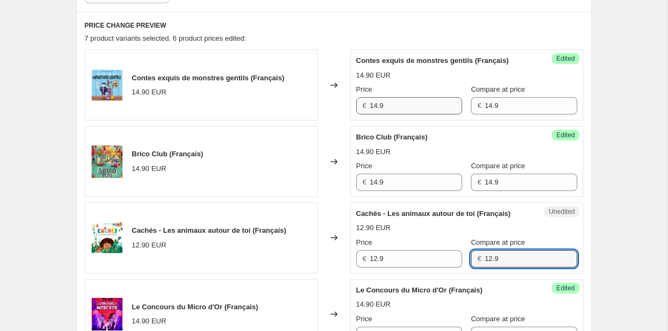
type input "12.9"
click at [376, 115] on input "14.9" at bounding box center [416, 105] width 92 height 17
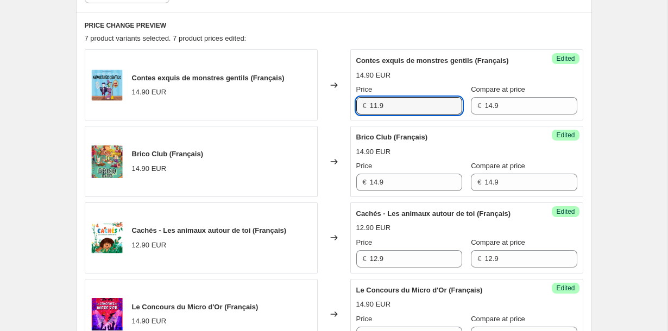
type input "11.9"
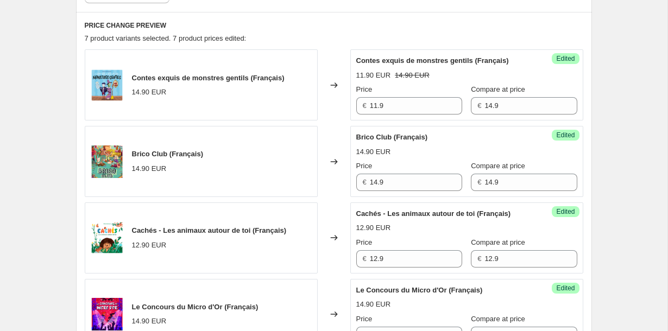
click at [609, 143] on div "Create new price [MEDICAL_DATA]. This page is ready Create new price [MEDICAL_D…" at bounding box center [333, 333] width 667 height 1365
click at [418, 189] on input "14.9" at bounding box center [416, 182] width 92 height 17
paste input "1"
type input "11.9"
click at [588, 137] on div "PRICE CHANGE PREVIEW 7 product variants selected. 7 product prices edited: [PER…" at bounding box center [334, 325] width 516 height 626
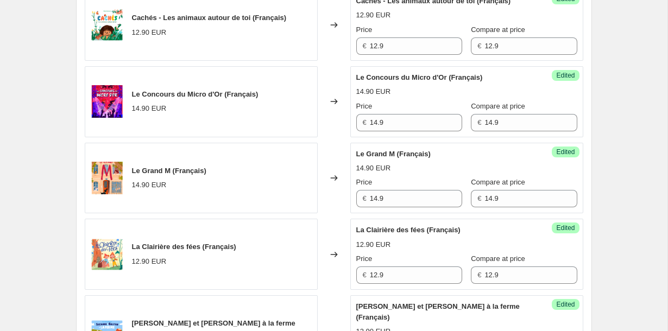
scroll to position [572, 0]
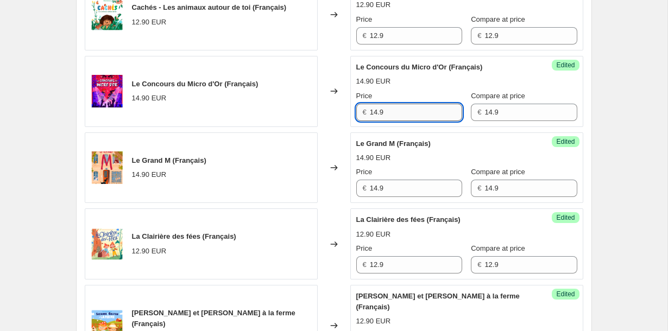
click at [423, 121] on input "14.9" at bounding box center [416, 112] width 92 height 17
paste input "1"
type input "11.9"
click at [619, 126] on div "Create new price [MEDICAL_DATA]. This page is ready Create new price [MEDICAL_D…" at bounding box center [333, 110] width 667 height 1365
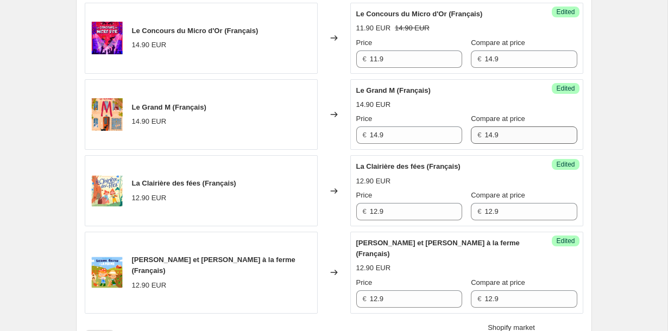
scroll to position [633, 0]
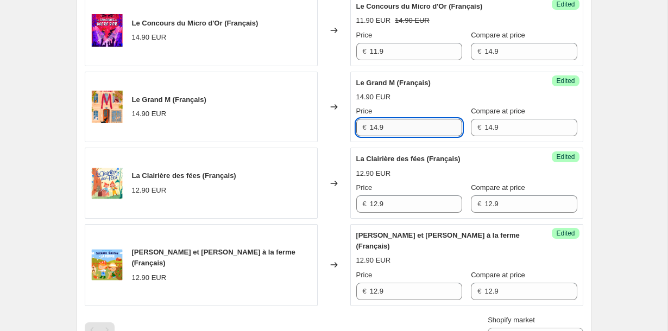
click at [431, 136] on input "14.9" at bounding box center [416, 127] width 92 height 17
paste input "1"
type input "11.9"
click at [603, 128] on div "Create new price [MEDICAL_DATA]. This page is ready Create new price [MEDICAL_D…" at bounding box center [334, 49] width 542 height 1365
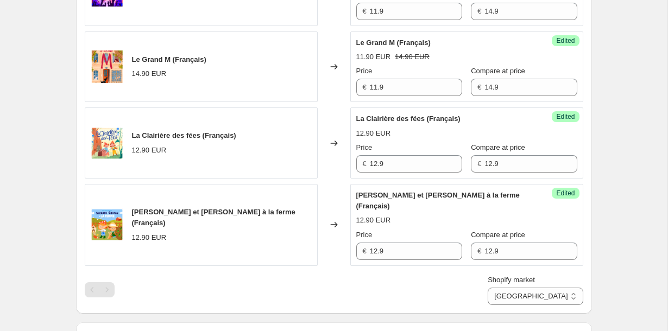
scroll to position [679, 0]
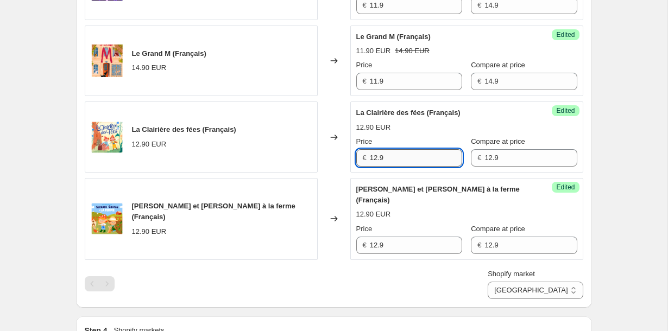
click at [385, 167] on input "12.9" at bounding box center [416, 157] width 92 height 17
type input "10.3"
drag, startPoint x: 593, startPoint y: 183, endPoint x: 562, endPoint y: 183, distance: 31.5
click at [594, 183] on div "Create new price [MEDICAL_DATA]. This page is ready Create new price [MEDICAL_D…" at bounding box center [334, 3] width 542 height 1365
click at [409, 167] on input "10.3" at bounding box center [416, 157] width 92 height 17
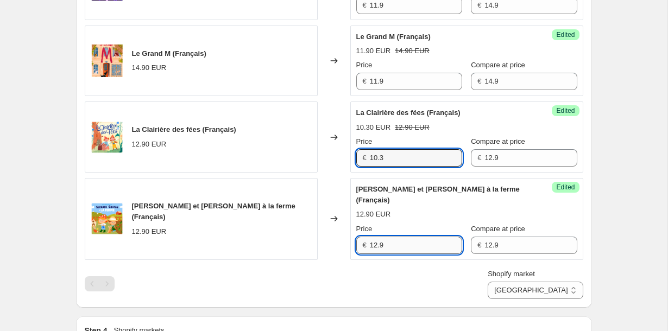
click at [394, 254] on input "12.9" at bounding box center [416, 245] width 92 height 17
paste input "0.3"
type input "10.3"
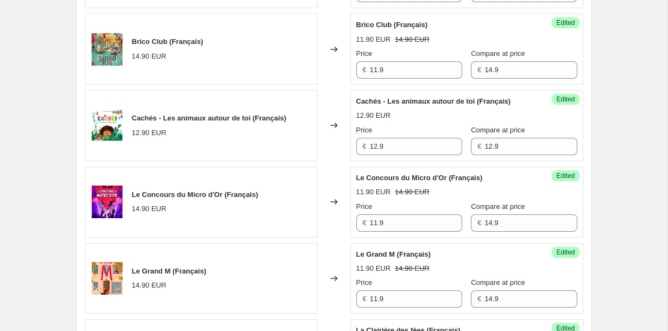
scroll to position [439, 0]
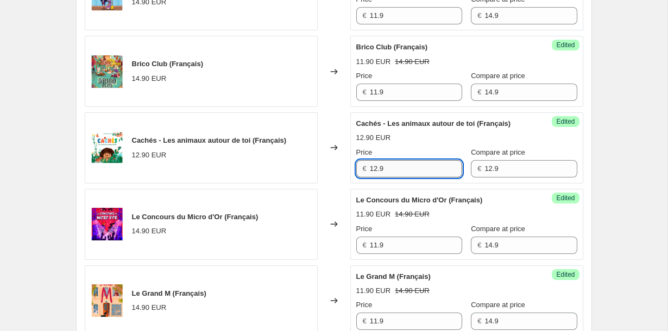
click at [427, 177] on input "12.9" at bounding box center [416, 168] width 92 height 17
paste input "0.3"
type input "10.3"
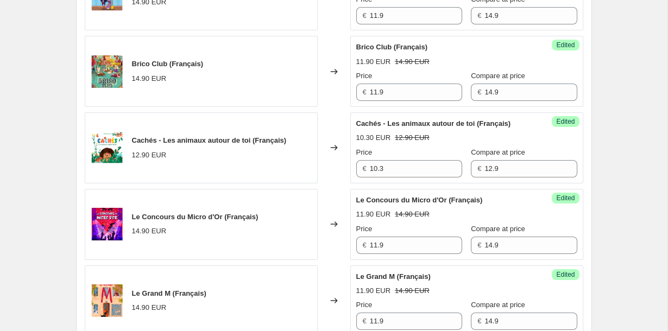
click at [617, 173] on div "Create new price [MEDICAL_DATA]. This page is ready Create new price [MEDICAL_D…" at bounding box center [333, 243] width 667 height 1365
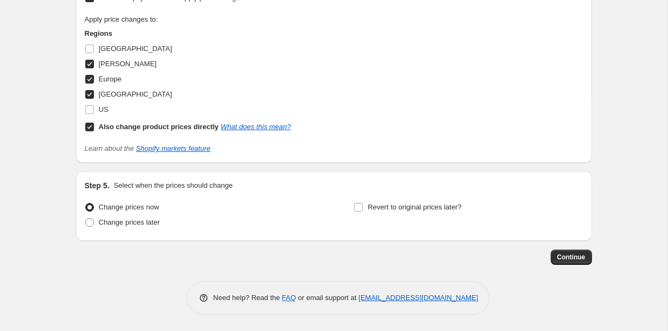
scroll to position [1044, 0]
click at [136, 221] on span "Change prices later" at bounding box center [129, 222] width 61 height 8
click at [86, 219] on input "Change prices later" at bounding box center [85, 218] width 1 height 1
radio input "true"
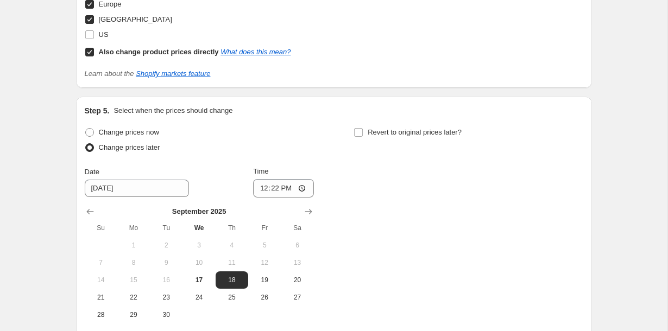
scroll to position [1207, 0]
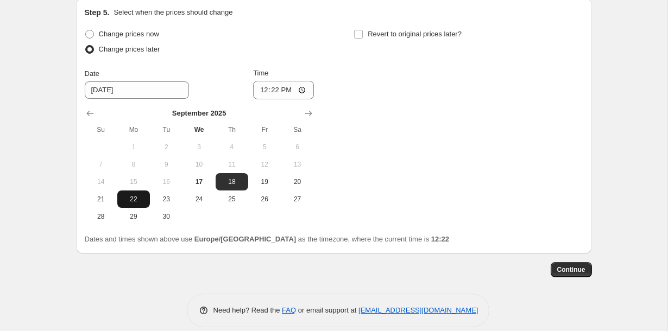
click at [130, 204] on span "22" at bounding box center [134, 199] width 24 height 9
type input "[DATE]"
click at [275, 99] on input "12:22" at bounding box center [283, 90] width 61 height 18
type input "00:00"
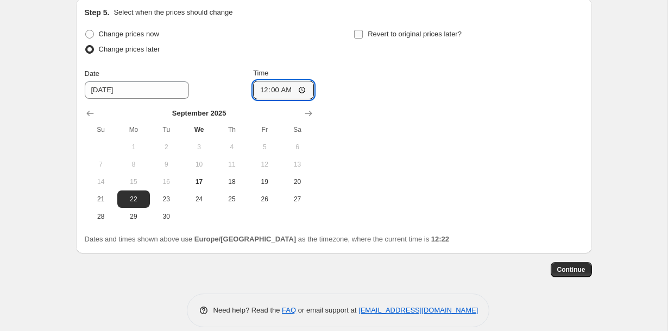
click at [371, 38] on span "Revert to original prices later?" at bounding box center [414, 34] width 94 height 8
click at [363, 39] on input "Revert to original prices later?" at bounding box center [358, 34] width 9 height 9
checkbox input "true"
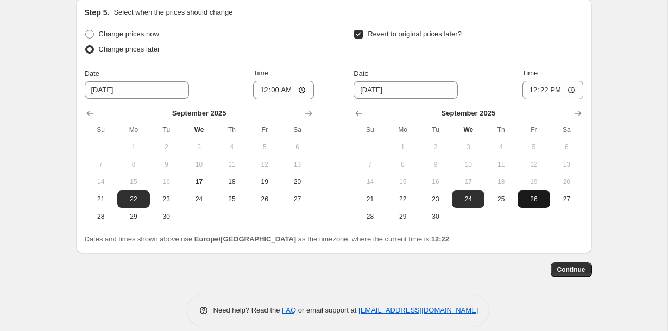
click at [537, 204] on span "26" at bounding box center [534, 199] width 24 height 9
type input "[DATE]"
click at [540, 99] on input "12:22" at bounding box center [552, 90] width 61 height 18
type input "00:00"
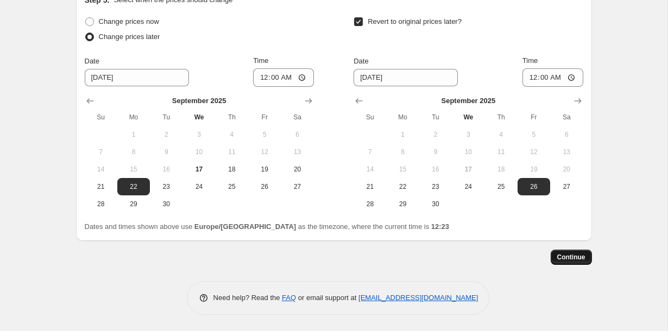
scroll to position [1230, 0]
click at [570, 252] on button "Continue" at bounding box center [570, 257] width 41 height 15
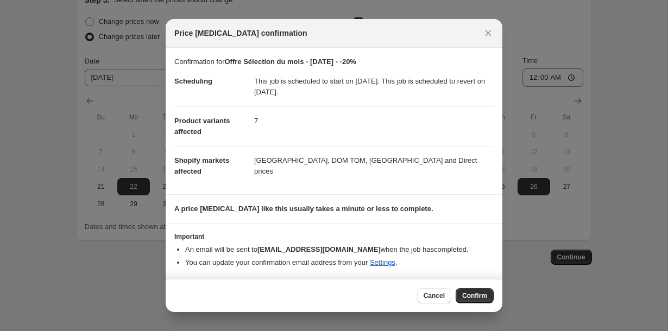
click at [459, 309] on div "Cancel Confirm" at bounding box center [334, 295] width 337 height 33
click at [466, 294] on span "Confirm" at bounding box center [474, 295] width 25 height 9
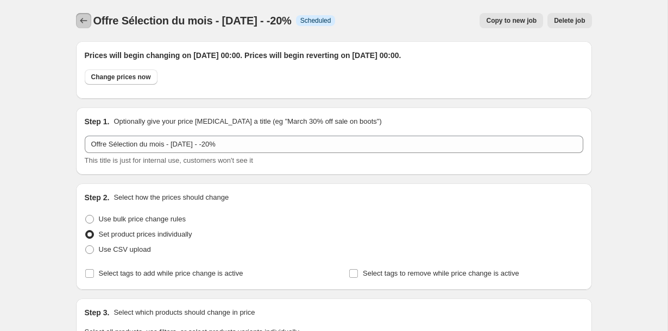
click at [79, 15] on button "Price change jobs" at bounding box center [83, 20] width 15 height 15
